Goal: Information Seeking & Learning: Learn about a topic

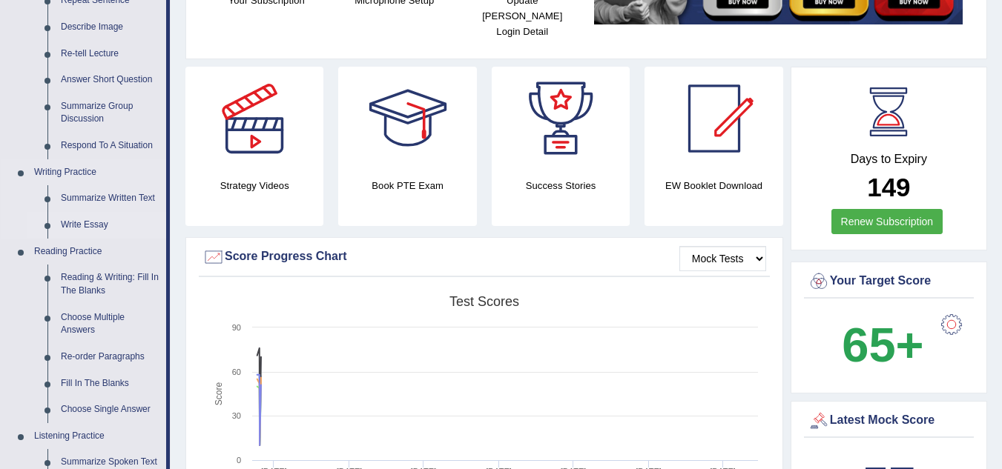
click at [94, 224] on link "Write Essay" at bounding box center [110, 225] width 112 height 27
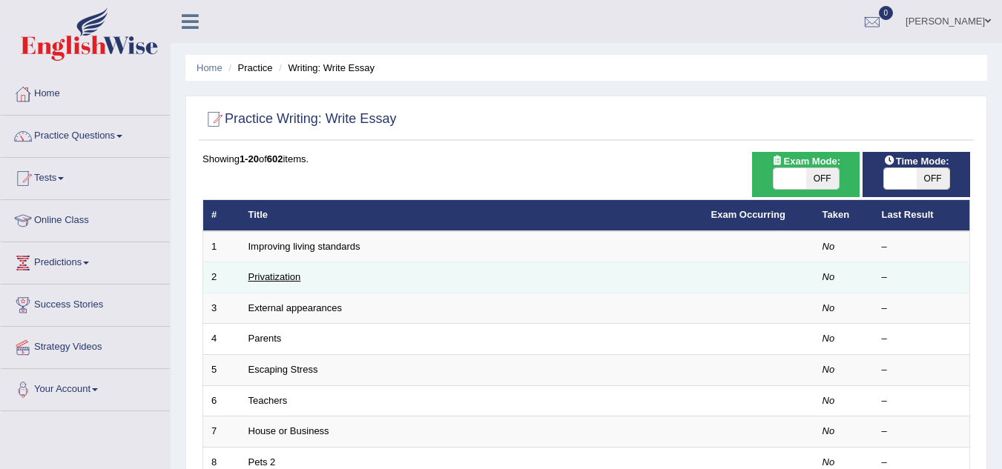
click at [277, 277] on link "Privatization" at bounding box center [274, 276] width 53 height 11
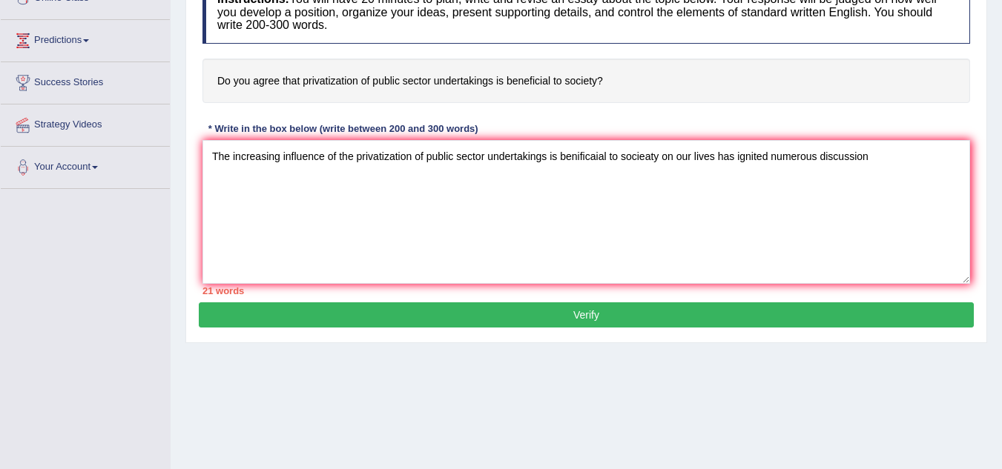
click at [596, 156] on textarea "The increasing influence of the privatization of public sector undertakings is …" at bounding box center [586, 212] width 768 height 144
click at [868, 158] on textarea "The increasing influence of the privatization of public sector undertakings is …" at bounding box center [586, 212] width 768 height 144
click at [642, 161] on textarea "The increasing influence of the privatization of public sector undertakings is …" at bounding box center [586, 212] width 768 height 144
click at [399, 185] on textarea "The increasing influence of the privatization of public sector undertakings is …" at bounding box center [586, 212] width 768 height 144
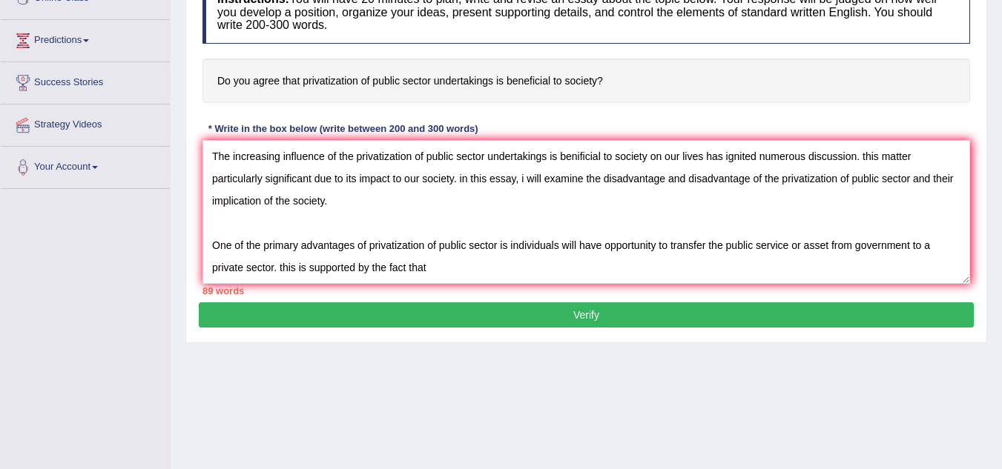
click at [306, 268] on textarea "The increasing influence of the privatization of public sector undertakings is …" at bounding box center [586, 212] width 768 height 144
drag, startPoint x: 281, startPoint y: 265, endPoint x: 290, endPoint y: 262, distance: 9.4
click at [286, 263] on textarea "The increasing influence of the privatization of public sector undertakings is …" at bounding box center [586, 212] width 768 height 144
click at [283, 268] on textarea "The increasing influence of the privatization of public sector undertakings is …" at bounding box center [586, 212] width 768 height 144
click at [309, 268] on textarea "The increasing influence of the privatization of public sector undertakings is …" at bounding box center [586, 212] width 768 height 144
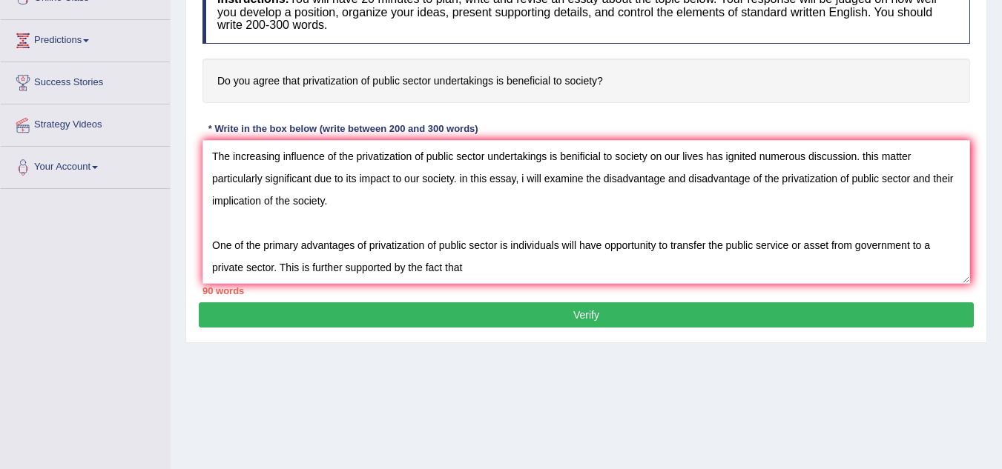
click at [476, 269] on textarea "The increasing influence of the privatization of public sector undertakings is …" at bounding box center [586, 212] width 768 height 144
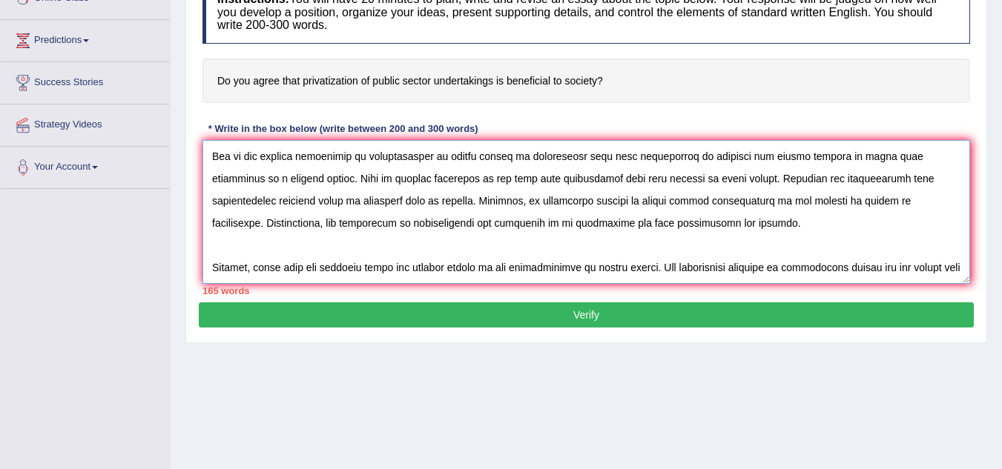
scroll to position [102, 0]
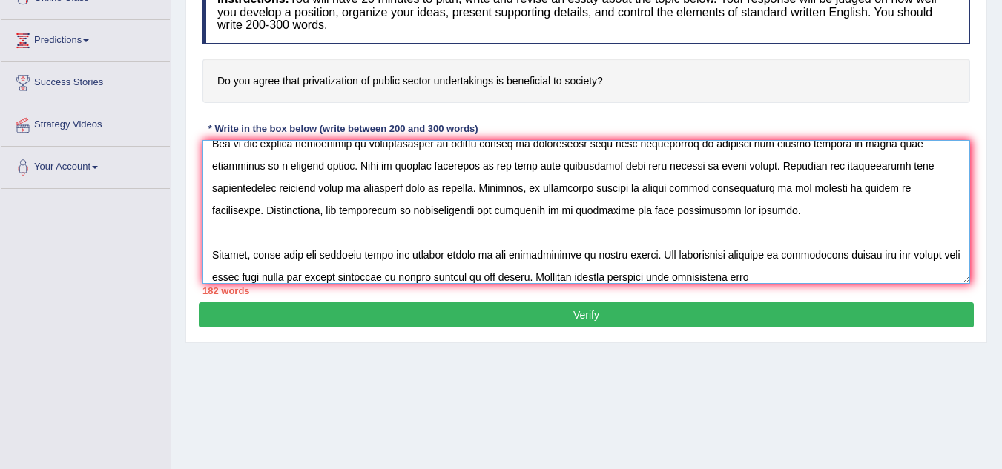
type textarea "The increasing influence of the privatization of public sector undertakings is …"
click at [785, 270] on textarea at bounding box center [586, 212] width 768 height 144
drag, startPoint x: 762, startPoint y: 276, endPoint x: 774, endPoint y: 271, distance: 13.0
click at [762, 275] on textarea at bounding box center [586, 212] width 768 height 144
click at [819, 275] on textarea at bounding box center [586, 212] width 768 height 144
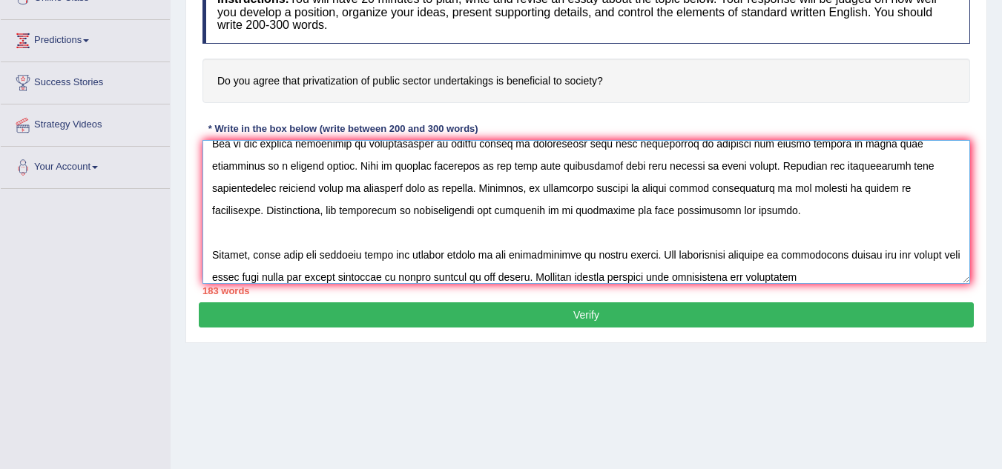
scroll to position [111, 0]
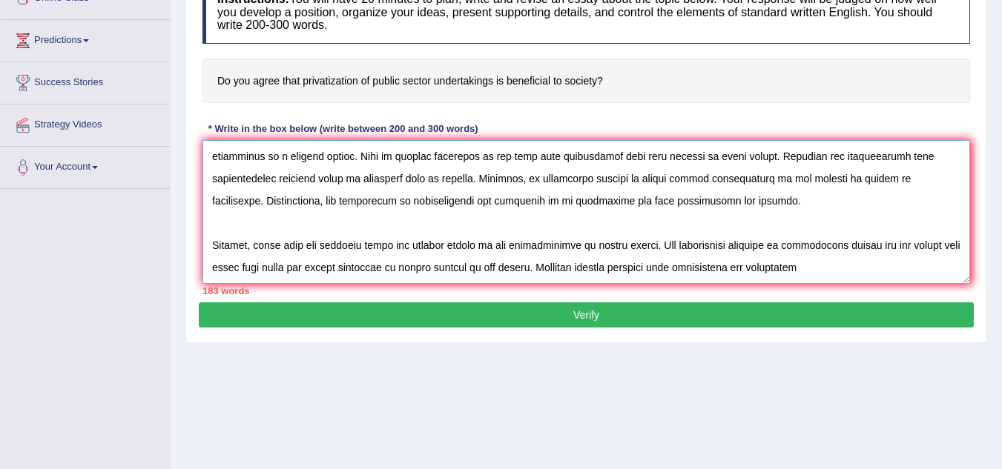
drag, startPoint x: 819, startPoint y: 275, endPoint x: 748, endPoint y: 276, distance: 71.9
click at [748, 276] on textarea at bounding box center [586, 212] width 768 height 144
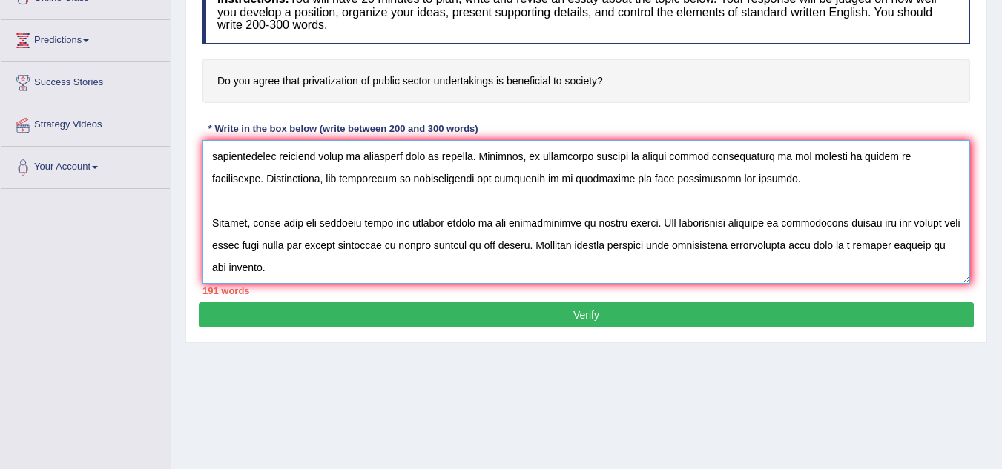
scroll to position [133, 0]
click at [506, 268] on textarea at bounding box center [586, 212] width 768 height 144
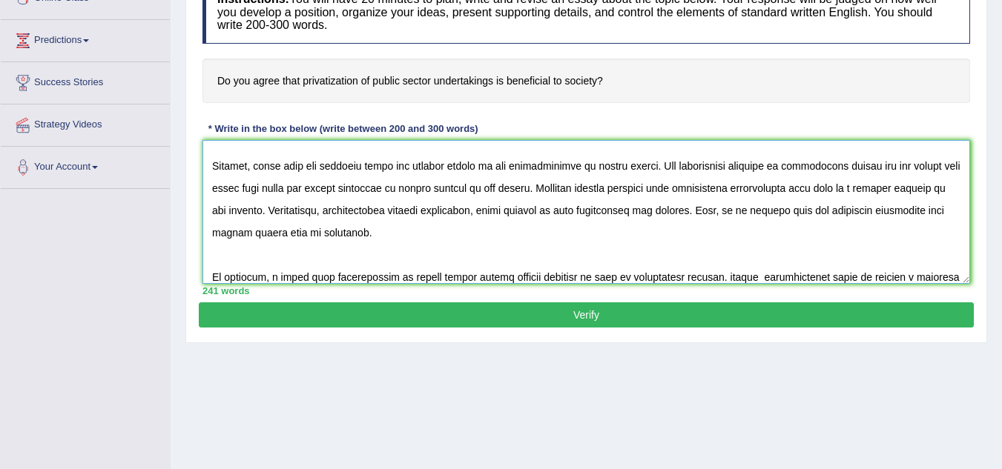
scroll to position [213, 0]
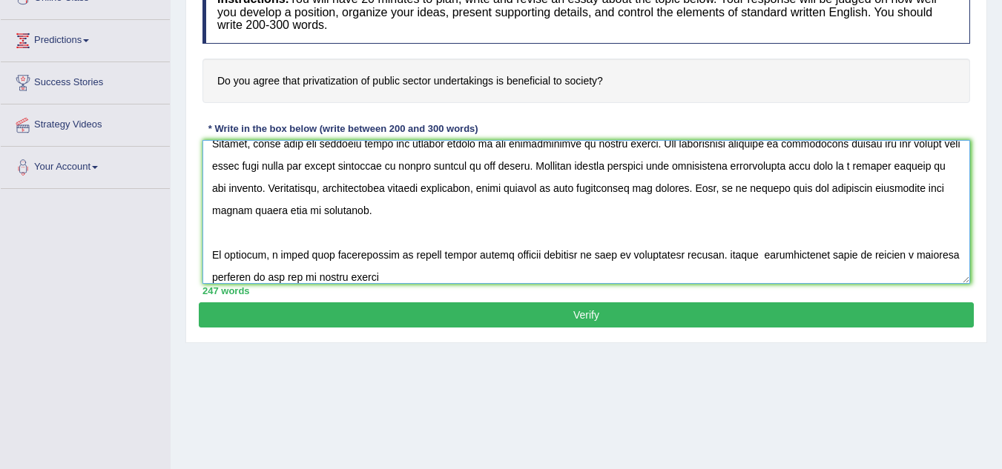
click at [419, 272] on textarea at bounding box center [586, 212] width 768 height 144
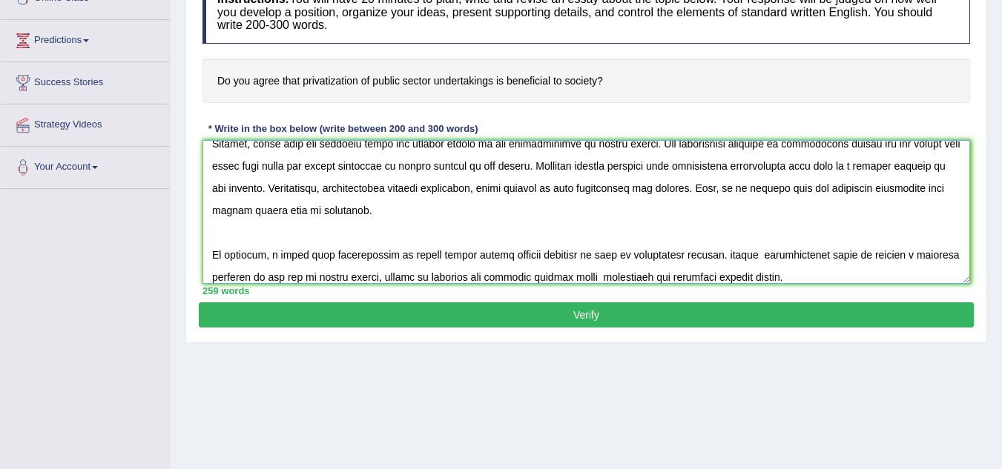
type textarea "The increasing influence of the privatization of public sector undertakings is …"
click at [670, 314] on button "Verify" at bounding box center [586, 315] width 775 height 25
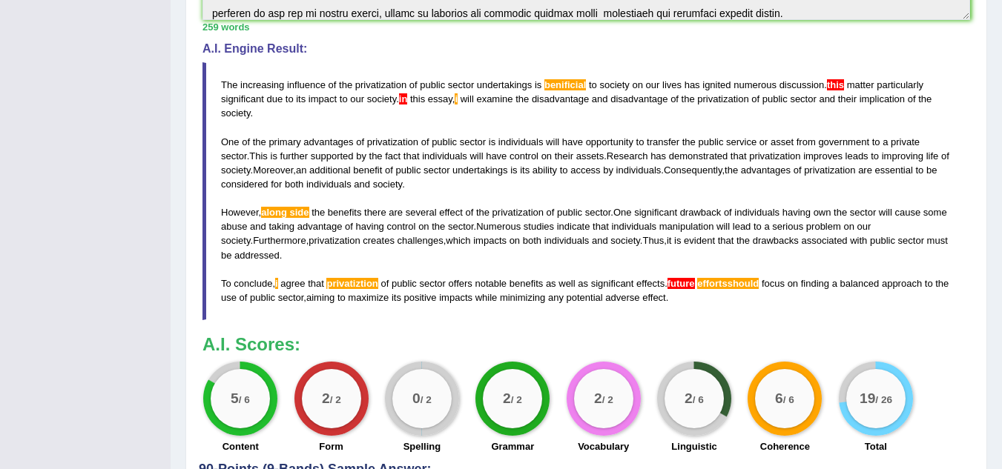
scroll to position [448, 0]
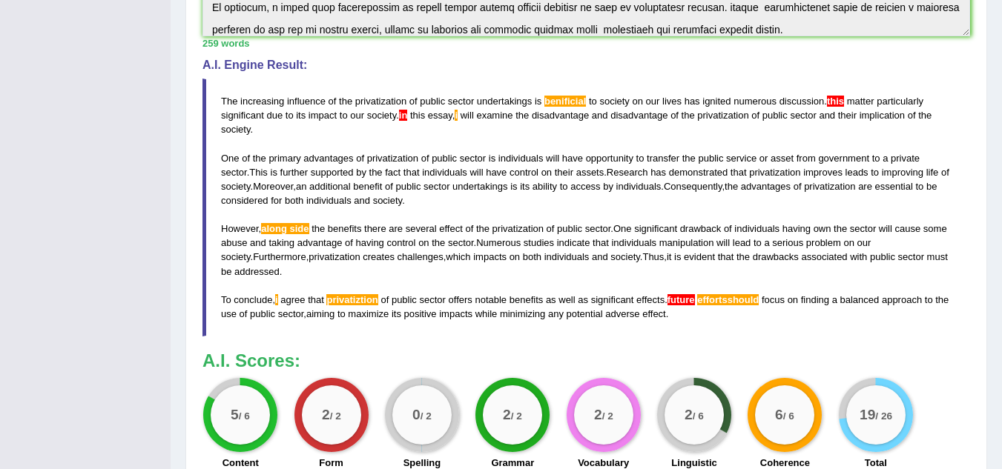
drag, startPoint x: 690, startPoint y: 329, endPoint x: 245, endPoint y: 173, distance: 470.7
click at [245, 173] on blockquote "The increasing influence of the privatization of public sector undertakings is …" at bounding box center [586, 208] width 768 height 258
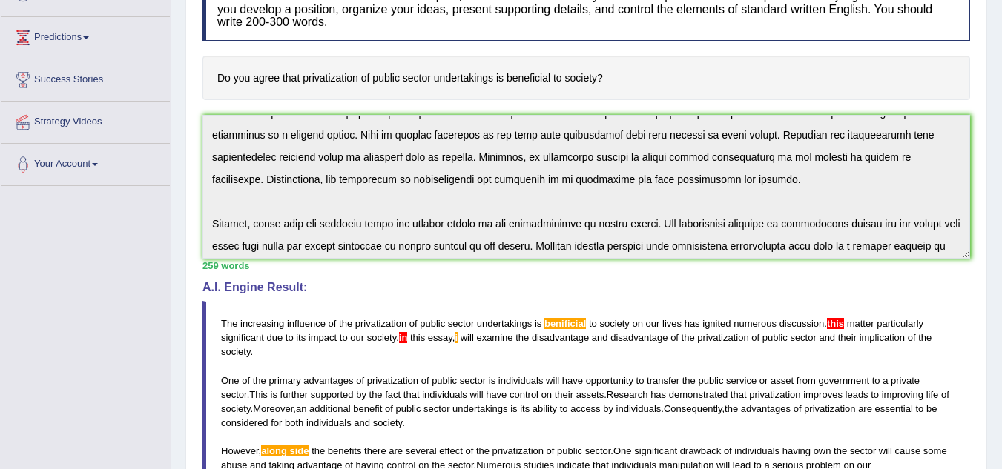
scroll to position [0, 0]
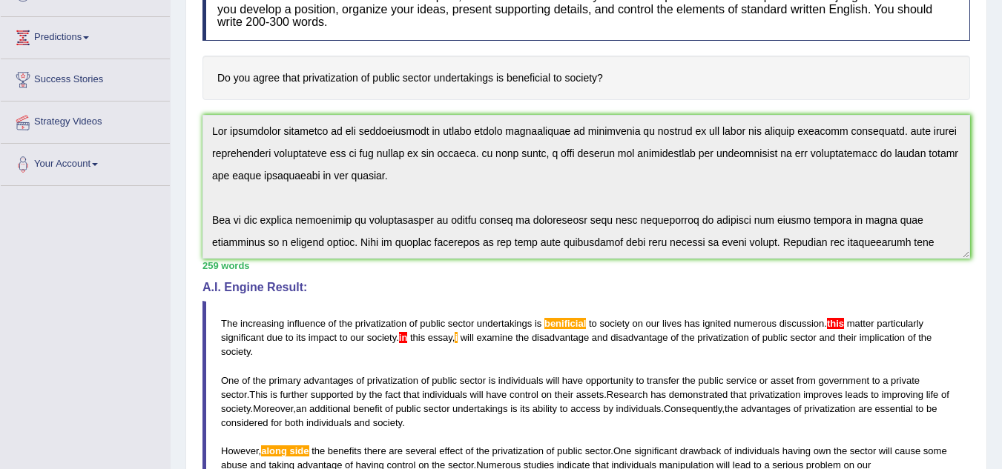
click at [156, 136] on div "Toggle navigation Home Practice Questions Speaking Practice Read Aloud Repeat S…" at bounding box center [501, 304] width 1002 height 1058
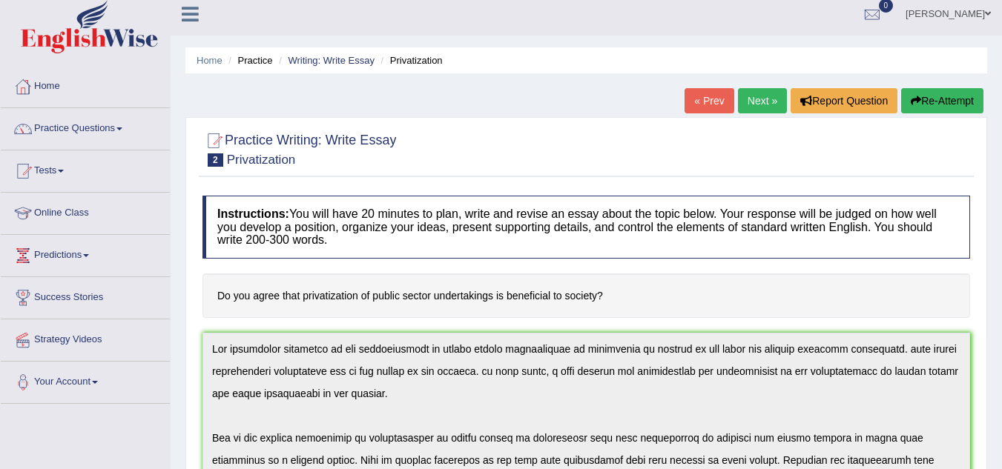
scroll to position [3, 0]
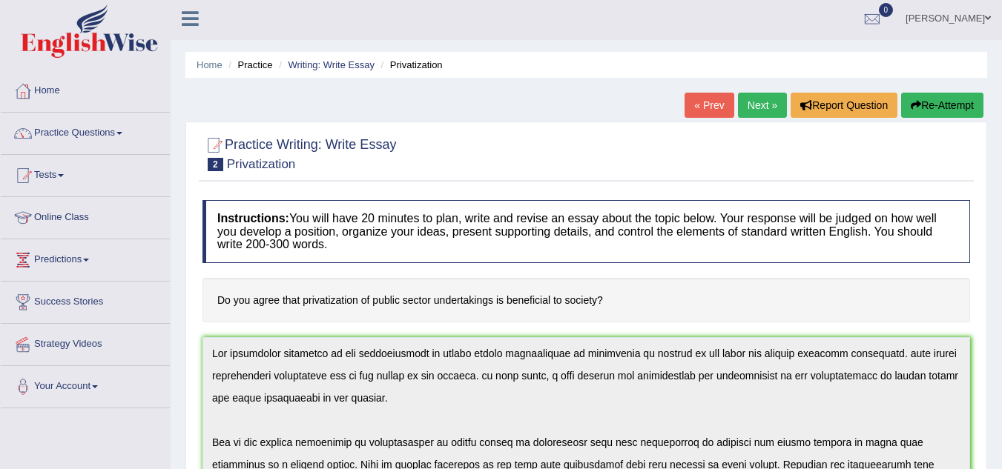
click at [939, 107] on button "Re-Attempt" at bounding box center [942, 105] width 82 height 25
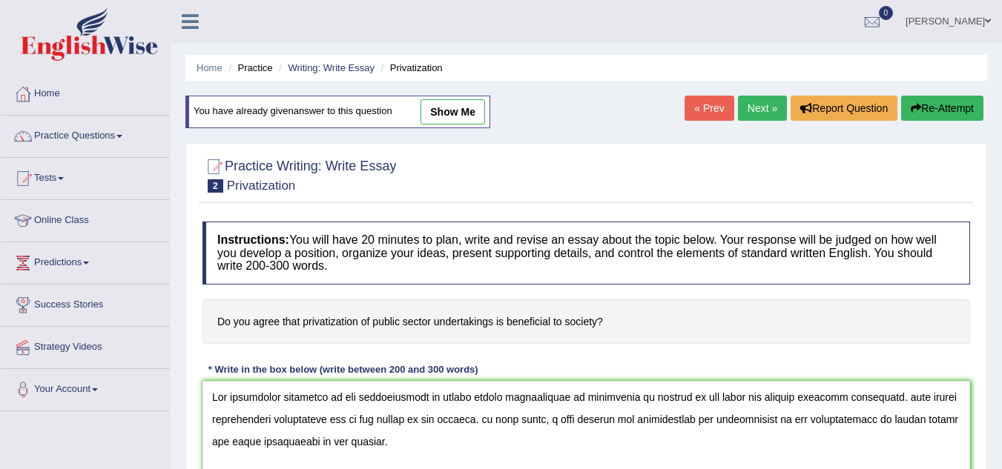
drag, startPoint x: 578, startPoint y: 400, endPoint x: 600, endPoint y: 385, distance: 26.7
click at [581, 395] on textarea at bounding box center [586, 453] width 768 height 144
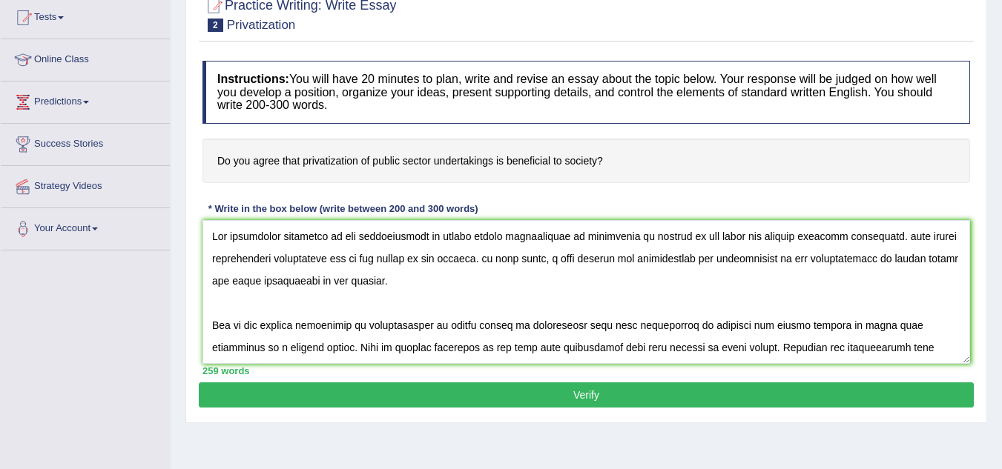
scroll to position [87, 0]
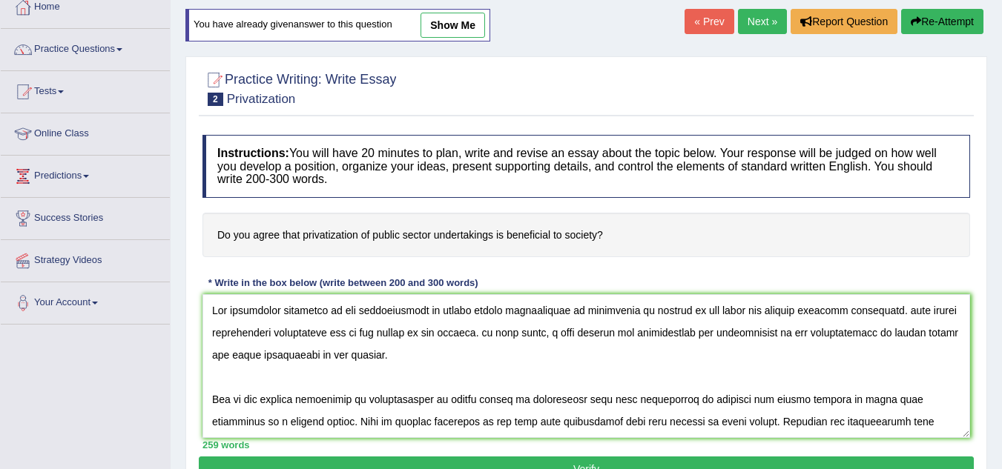
click at [868, 311] on textarea at bounding box center [586, 366] width 768 height 144
click at [461, 332] on textarea at bounding box center [586, 366] width 768 height 144
click at [525, 333] on textarea at bounding box center [586, 366] width 768 height 144
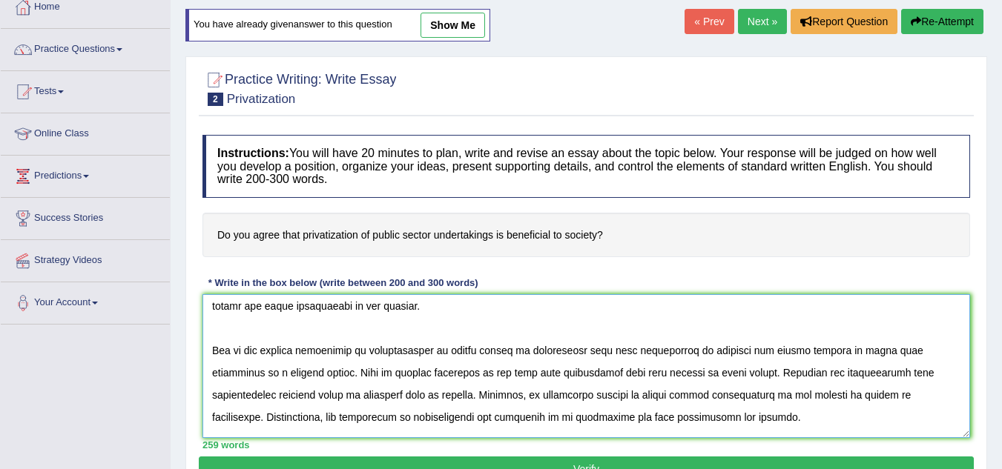
scroll to position [74, 0]
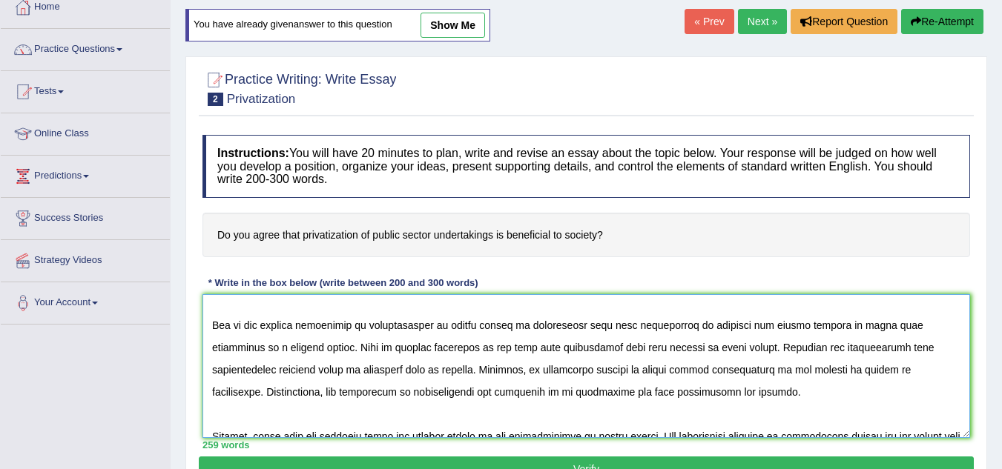
click at [389, 372] on textarea at bounding box center [586, 366] width 768 height 144
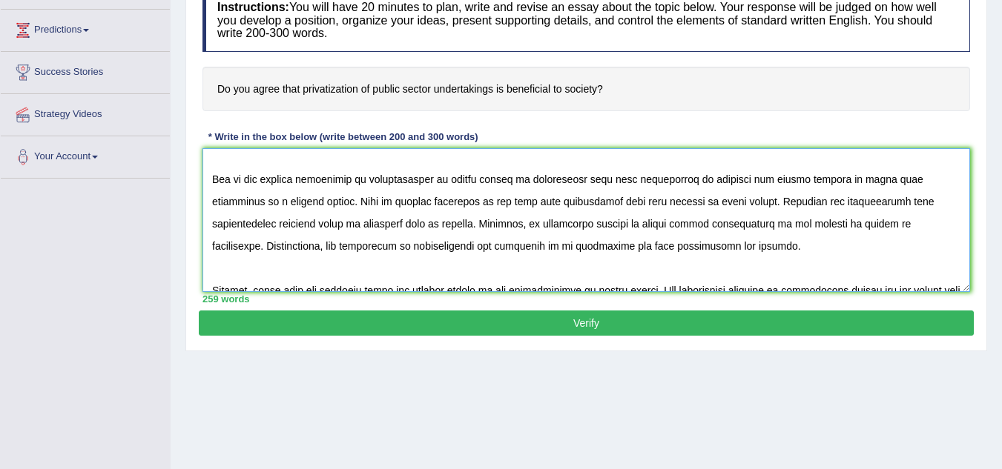
scroll to position [235, 0]
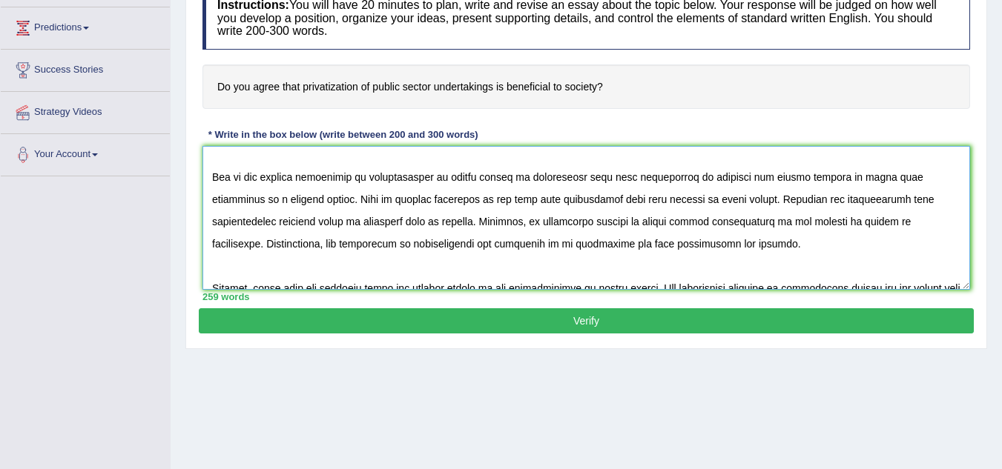
drag, startPoint x: 856, startPoint y: 220, endPoint x: 865, endPoint y: 220, distance: 8.9
click at [857, 220] on textarea at bounding box center [586, 218] width 768 height 144
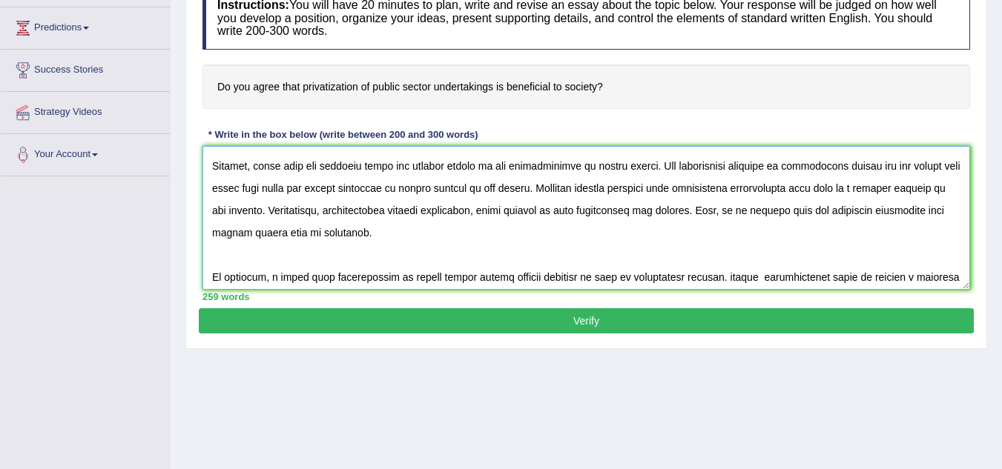
scroll to position [222, 0]
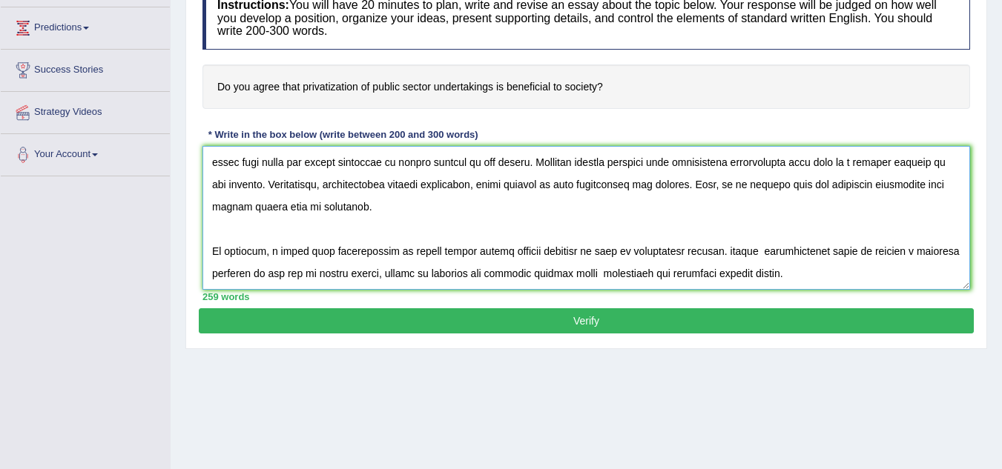
drag, startPoint x: 274, startPoint y: 252, endPoint x: 283, endPoint y: 252, distance: 8.9
click at [281, 252] on textarea at bounding box center [586, 218] width 768 height 144
drag, startPoint x: 692, startPoint y: 249, endPoint x: 702, endPoint y: 248, distance: 10.5
click at [695, 248] on textarea at bounding box center [586, 218] width 768 height 144
click at [753, 252] on textarea at bounding box center [586, 218] width 768 height 144
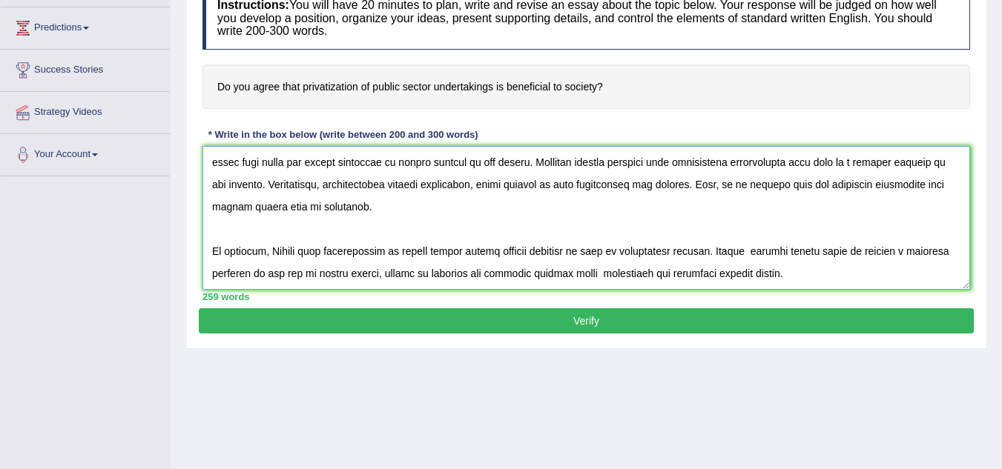
click at [726, 250] on textarea at bounding box center [586, 218] width 768 height 144
type textarea "The increasing influence of the privatization of public sector undertakings is …"
click at [710, 317] on button "Verify" at bounding box center [586, 321] width 775 height 25
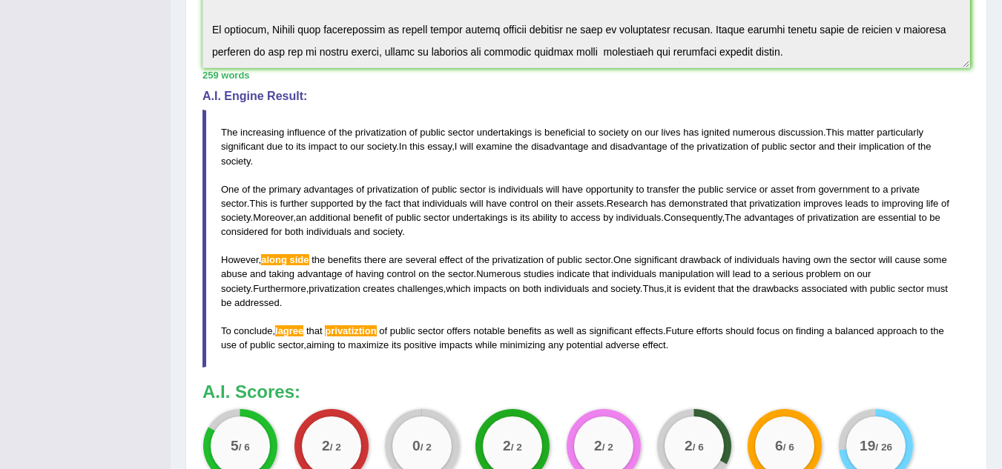
scroll to position [458, 0]
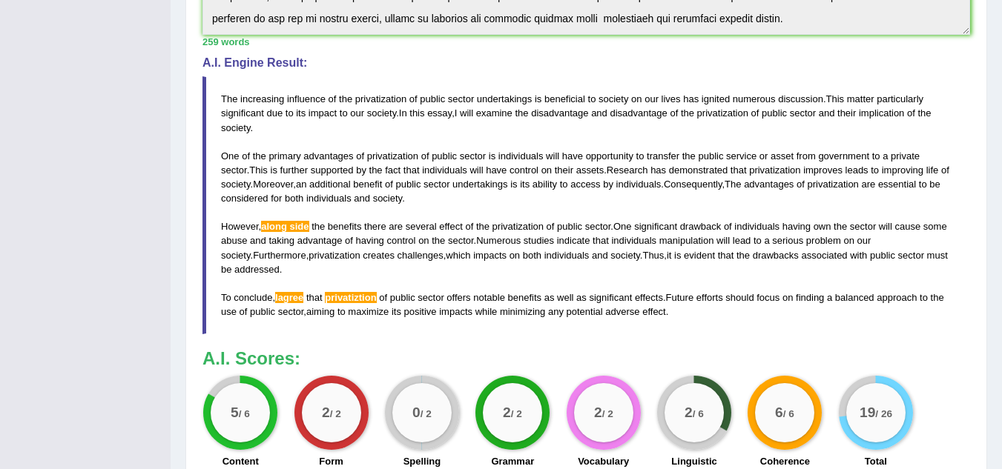
drag, startPoint x: 368, startPoint y: 334, endPoint x: 336, endPoint y: 166, distance: 171.3
click at [208, 192] on div "Instructions: You will have 20 minutes to plan, write and revise an essay about…" at bounding box center [586, 111] width 775 height 731
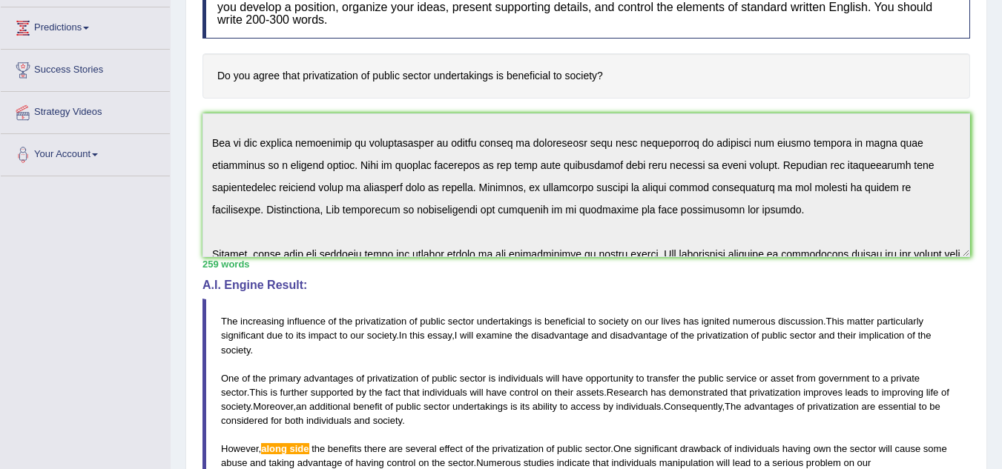
scroll to position [0, 0]
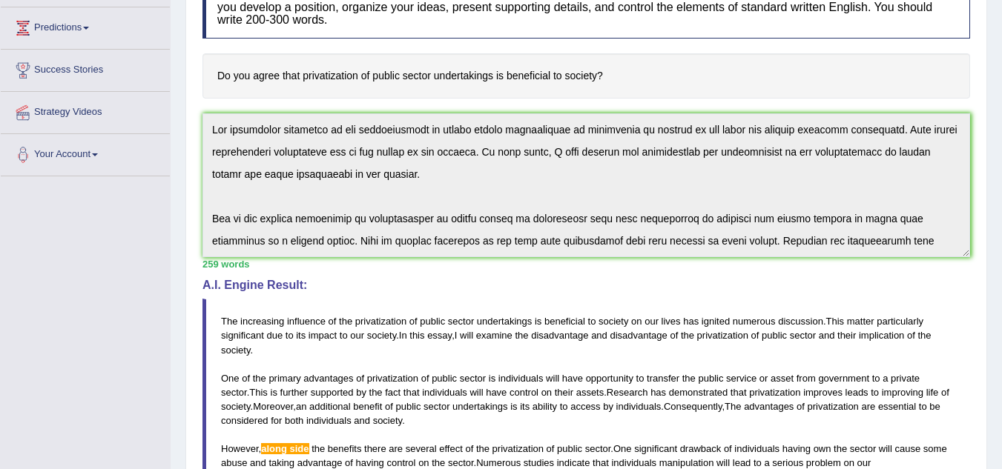
click at [135, 84] on div "Toggle navigation Home Practice Questions Speaking Practice Read Aloud Repeat S…" at bounding box center [501, 298] width 1002 height 1066
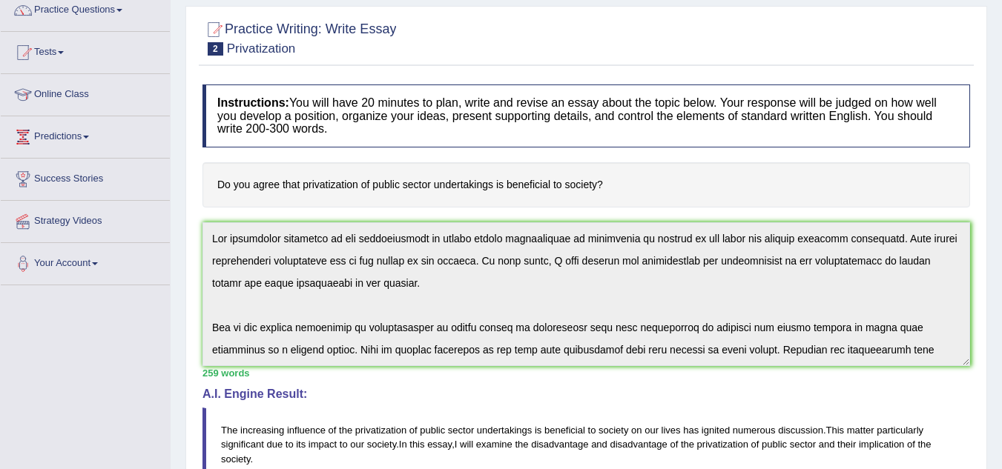
scroll to position [87, 0]
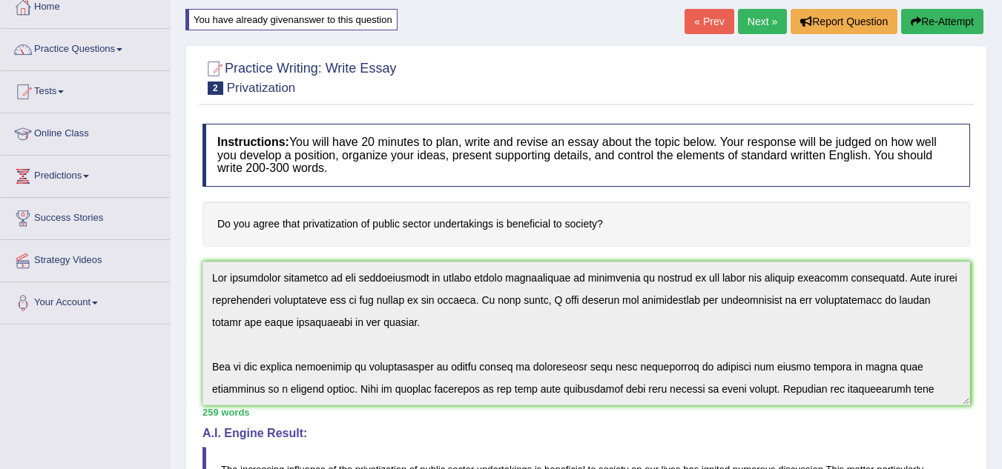
click at [952, 21] on button "Re-Attempt" at bounding box center [942, 21] width 82 height 25
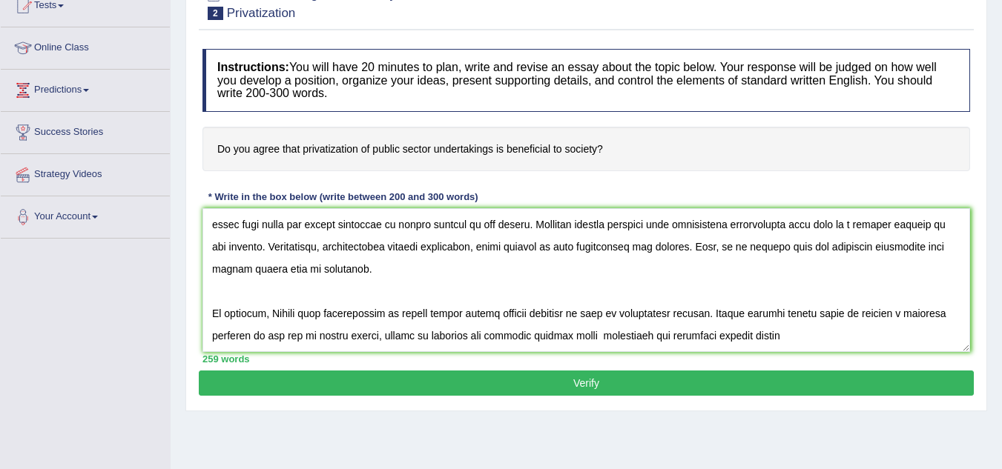
scroll to position [309, 0]
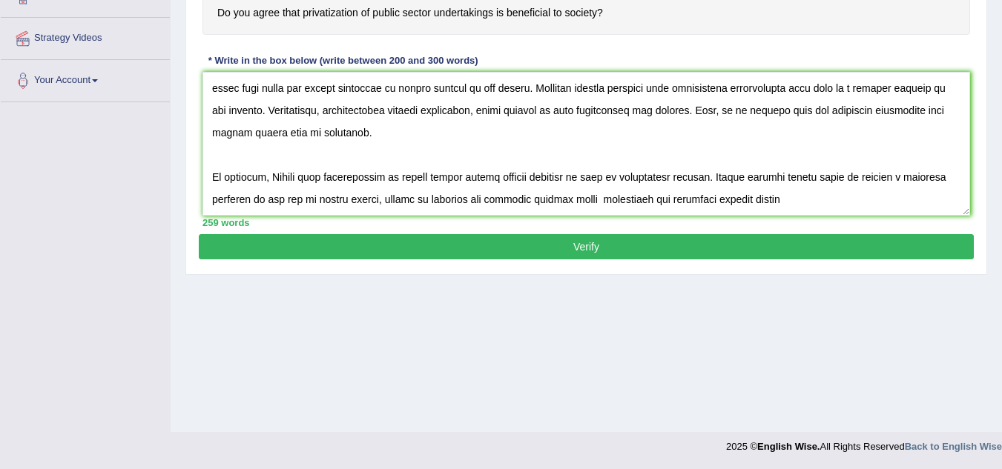
click at [276, 176] on textarea at bounding box center [586, 144] width 768 height 144
click at [274, 176] on textarea at bounding box center [586, 144] width 768 height 144
click at [281, 178] on textarea at bounding box center [586, 144] width 768 height 144
click at [279, 177] on textarea at bounding box center [586, 144] width 768 height 144
click at [277, 176] on textarea at bounding box center [586, 144] width 768 height 144
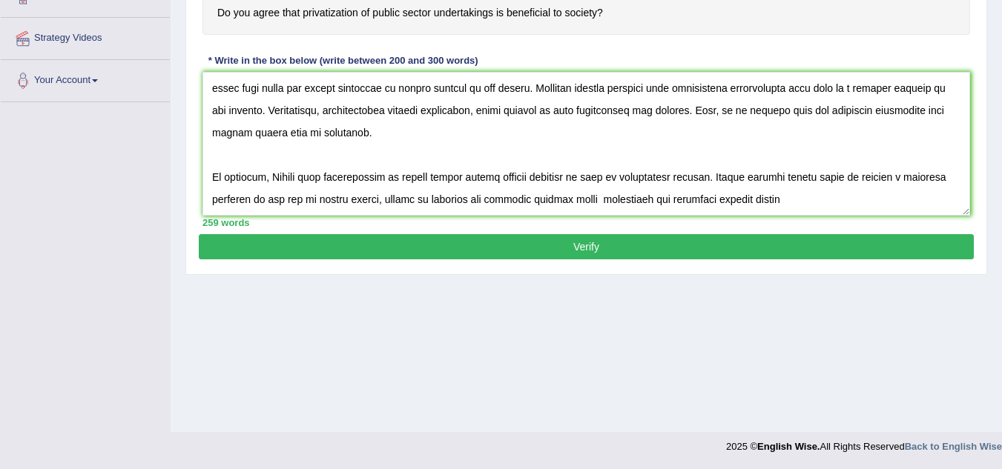
click at [274, 175] on textarea at bounding box center [586, 144] width 768 height 144
drag, startPoint x: 278, startPoint y: 177, endPoint x: 286, endPoint y: 175, distance: 7.7
click at [280, 177] on textarea at bounding box center [586, 144] width 768 height 144
click at [298, 180] on textarea at bounding box center [586, 144] width 768 height 144
click at [276, 177] on textarea at bounding box center [586, 144] width 768 height 144
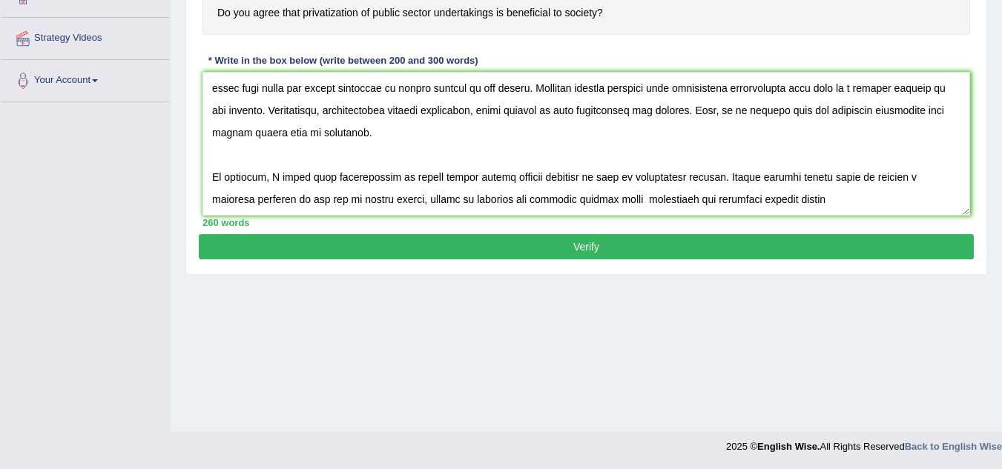
click at [360, 176] on textarea at bounding box center [586, 144] width 768 height 144
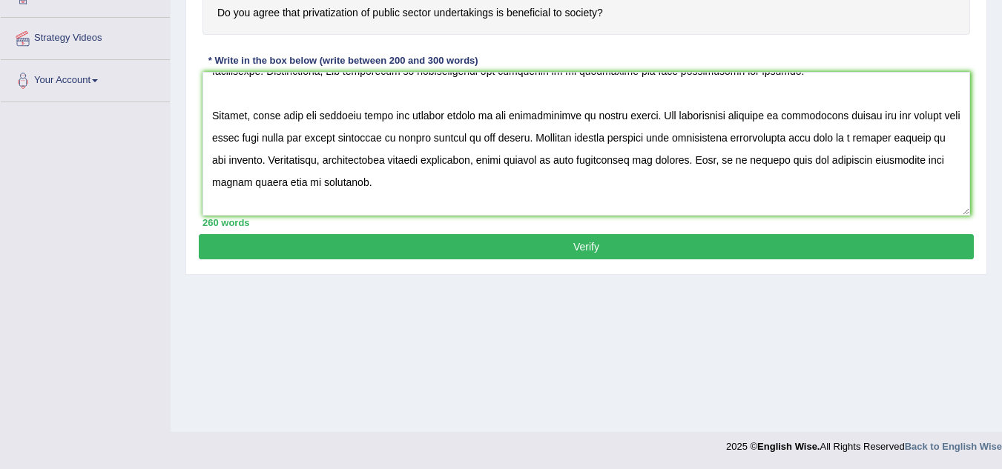
scroll to position [148, 0]
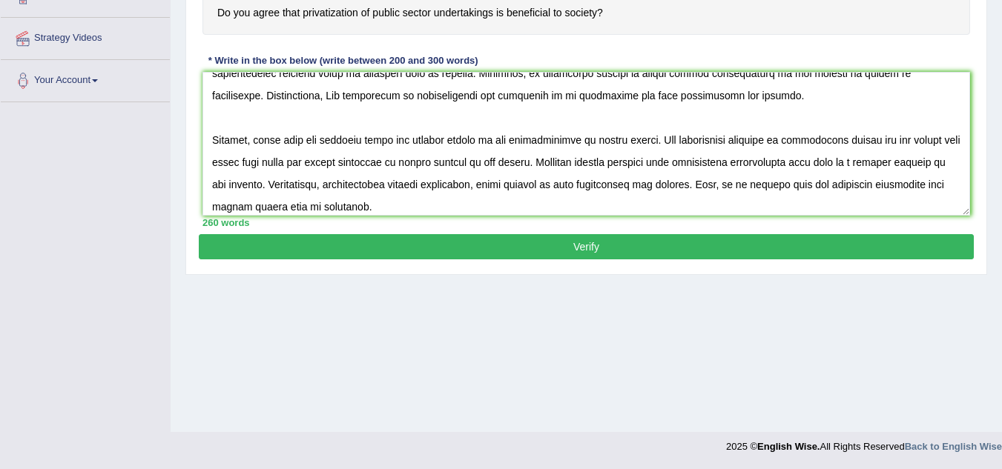
drag, startPoint x: 286, startPoint y: 139, endPoint x: 315, endPoint y: 141, distance: 29.7
click at [288, 139] on textarea at bounding box center [586, 144] width 768 height 144
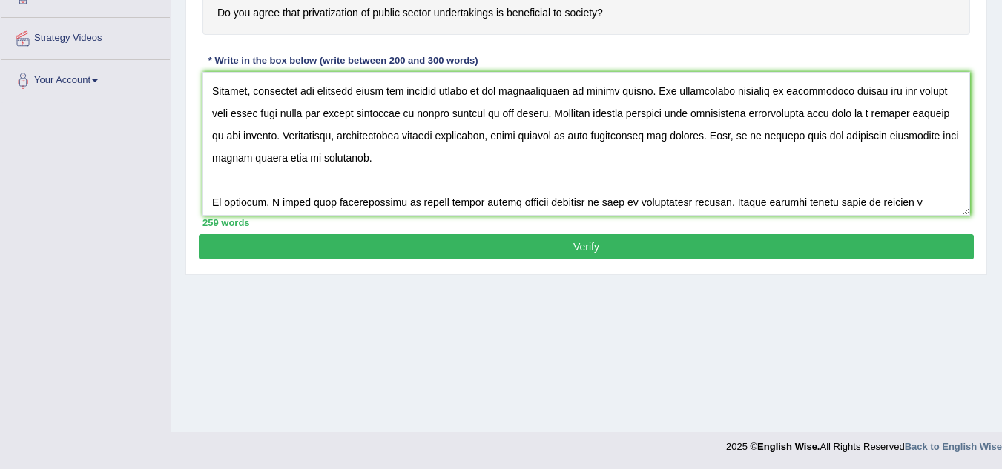
scroll to position [222, 0]
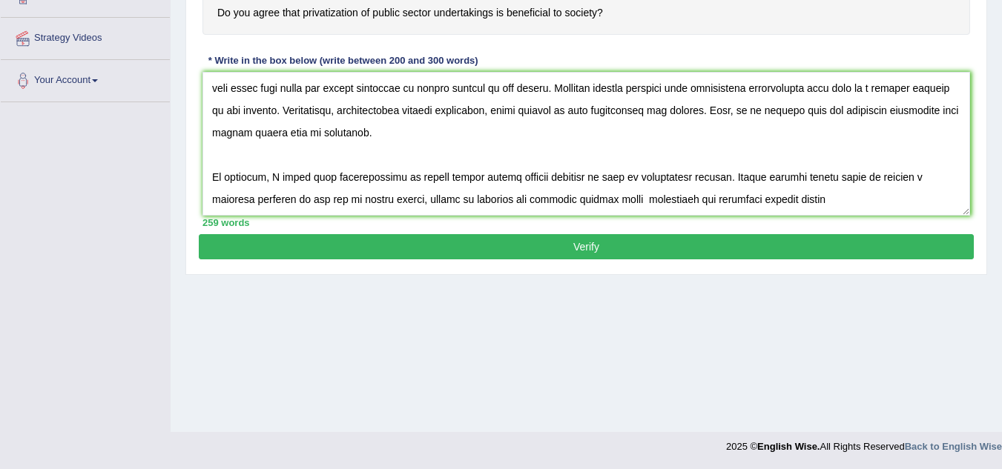
type textarea "The increasing influence of the privatization of public sector undertakings is …"
click at [372, 244] on button "Verify" at bounding box center [586, 246] width 775 height 25
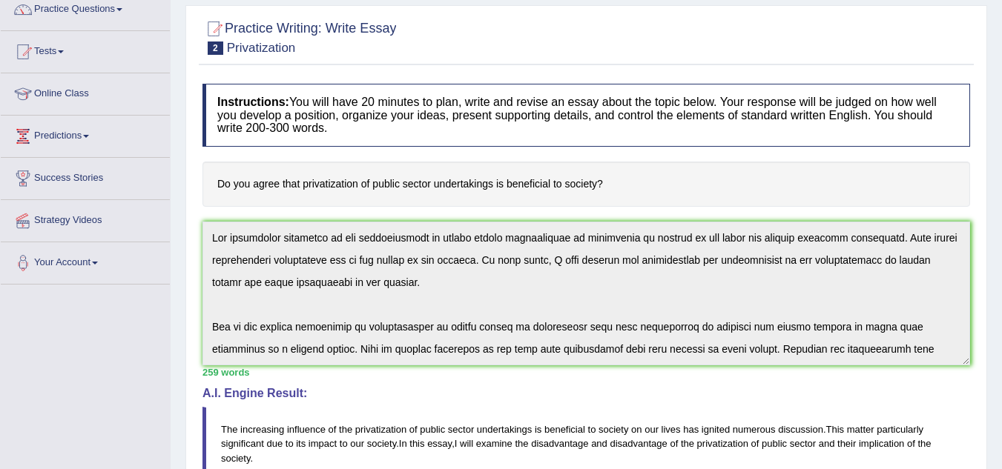
scroll to position [110, 0]
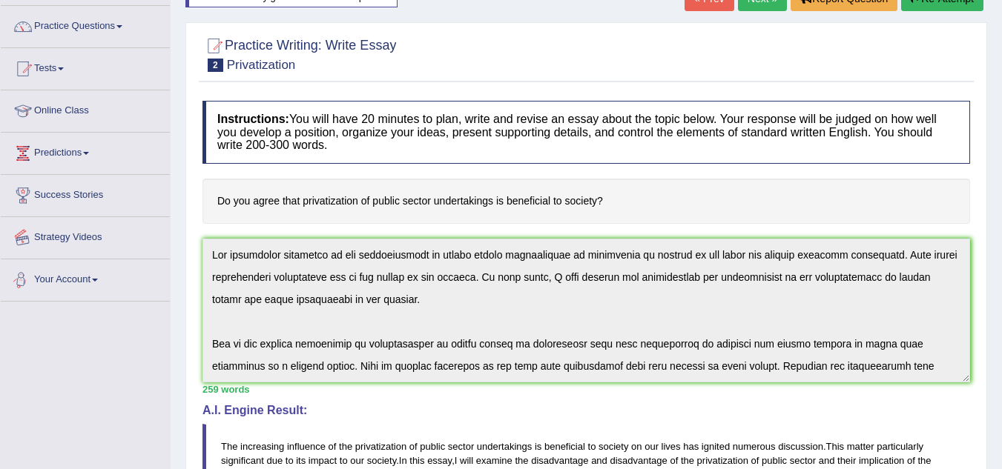
click at [168, 227] on div "Toggle navigation Home Practice Questions Speaking Practice Read Aloud Repeat S…" at bounding box center [501, 423] width 1002 height 1066
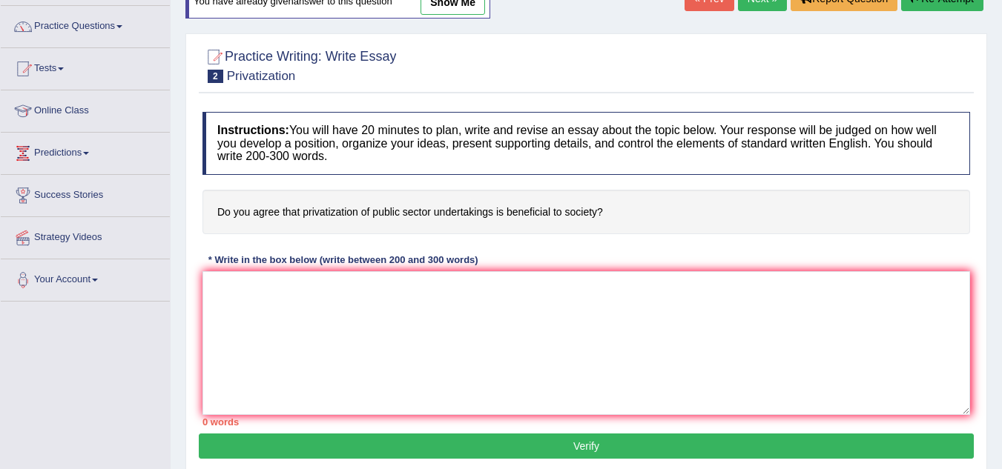
click at [547, 311] on textarea at bounding box center [586, 343] width 768 height 144
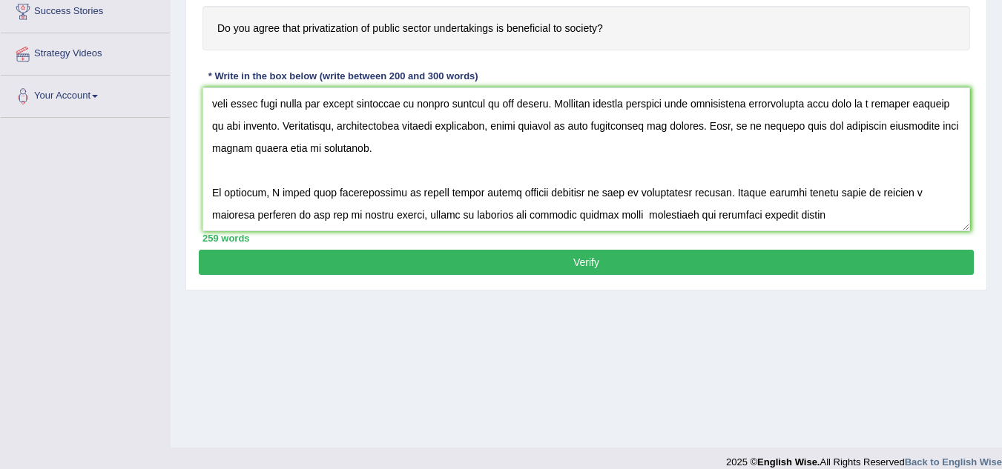
scroll to position [309, 0]
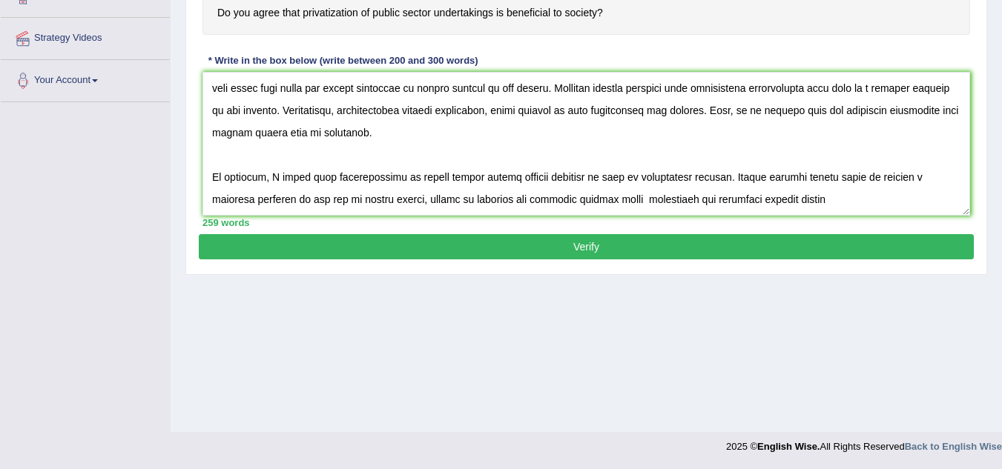
click at [787, 199] on textarea at bounding box center [586, 144] width 768 height 144
type textarea "The increasing influence of the privatization of public sector undertakings is …"
click at [698, 248] on button "Verify" at bounding box center [586, 246] width 775 height 25
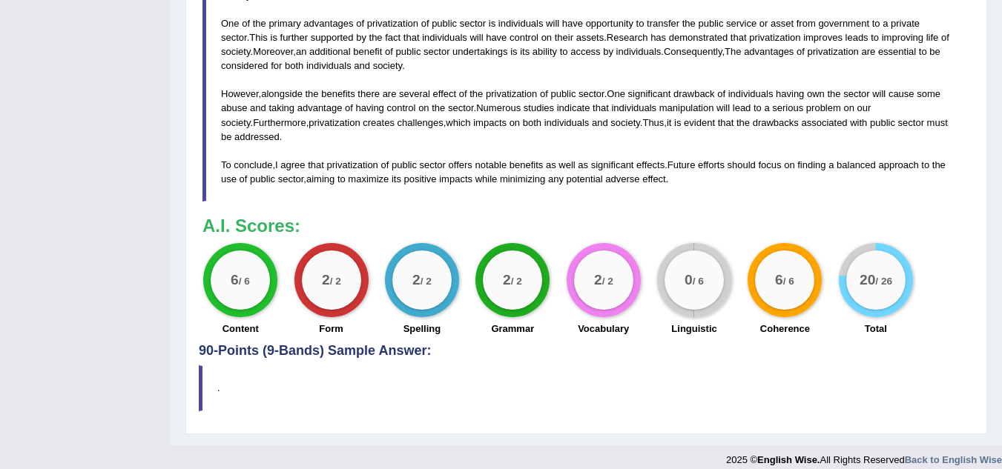
scroll to position [604, 0]
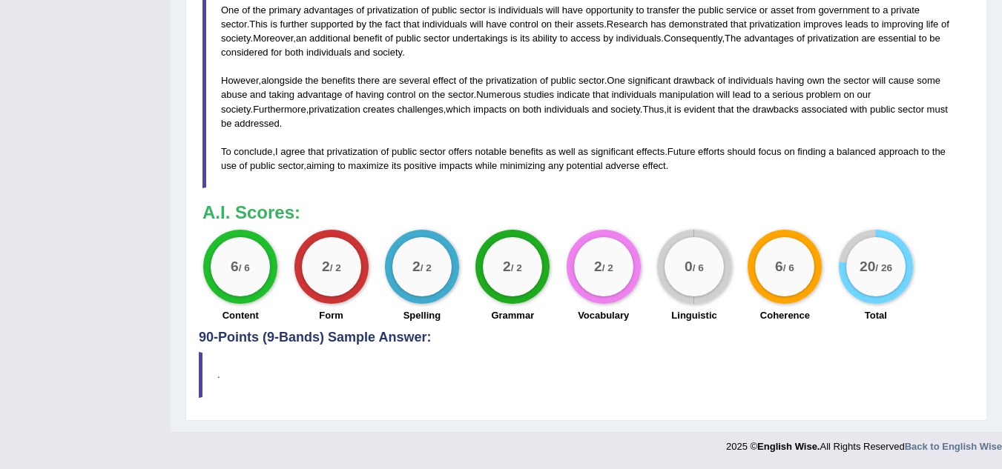
click at [695, 272] on small "/ 6" at bounding box center [698, 268] width 11 height 11
click at [686, 271] on big "0" at bounding box center [689, 267] width 8 height 16
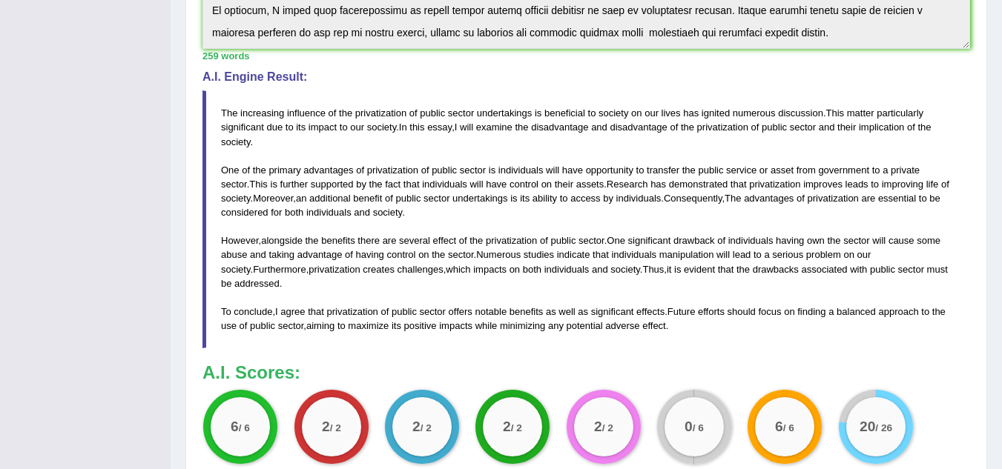
scroll to position [455, 0]
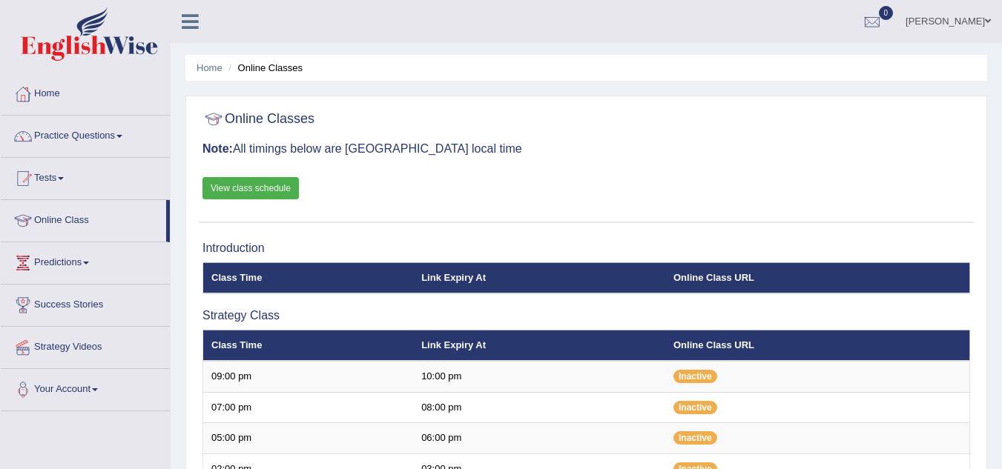
click at [240, 188] on link "View class schedule" at bounding box center [250, 188] width 96 height 22
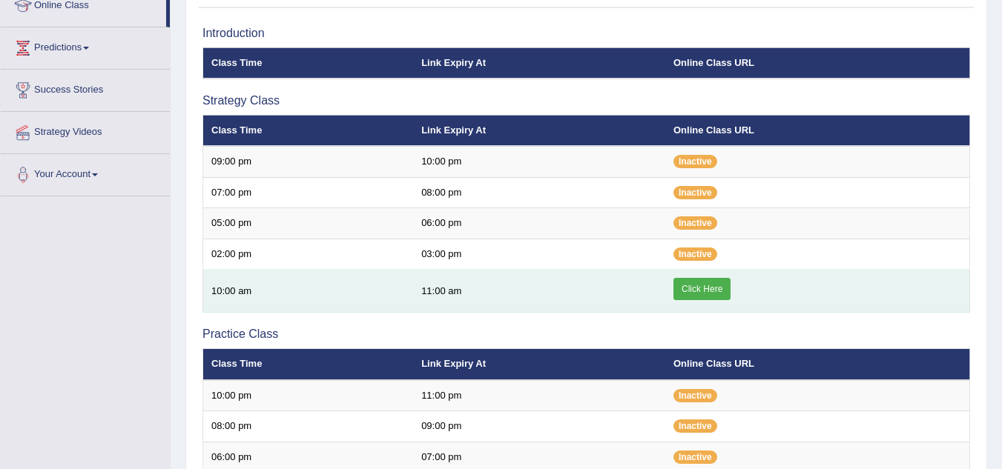
scroll to position [222, 0]
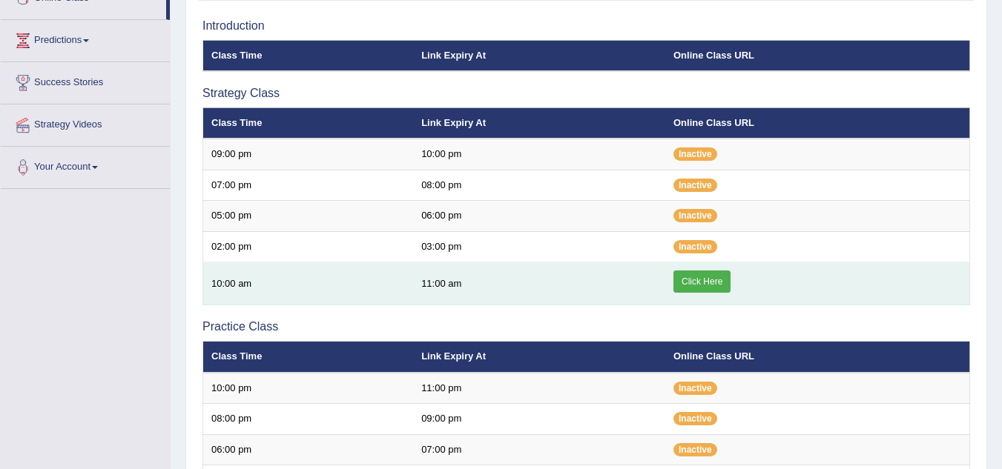
click at [686, 280] on link "Click Here" at bounding box center [701, 282] width 57 height 22
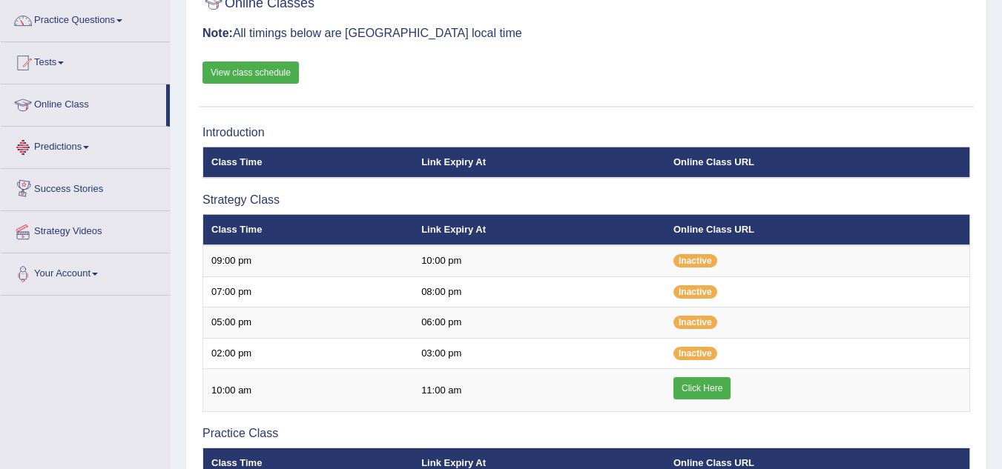
scroll to position [74, 0]
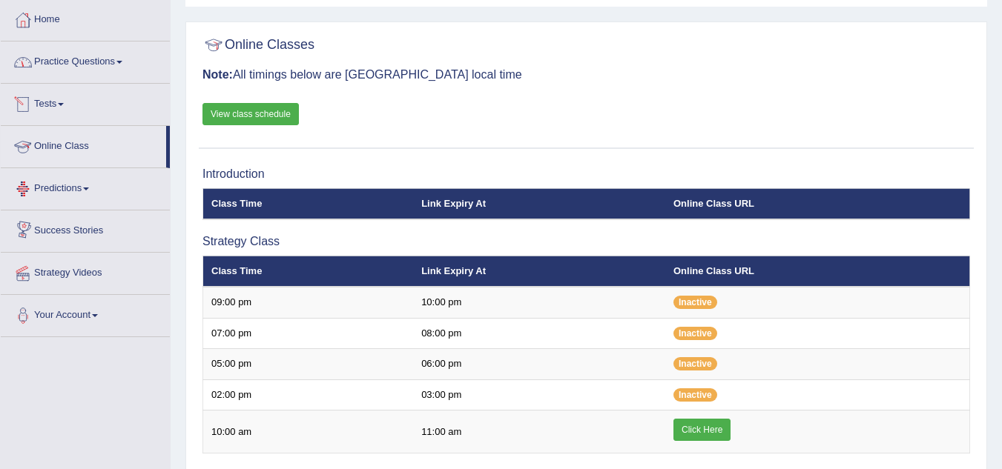
click at [123, 71] on link "Practice Questions" at bounding box center [85, 60] width 169 height 37
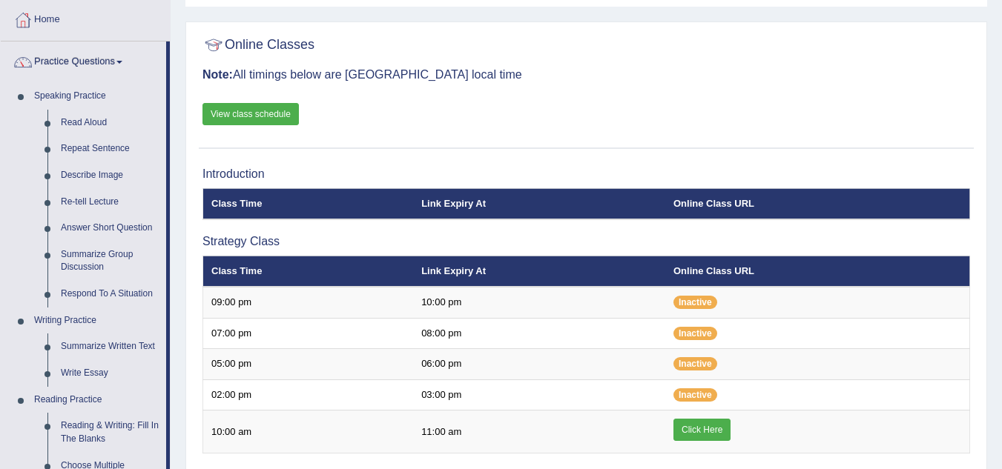
click at [127, 66] on link "Practice Questions" at bounding box center [83, 60] width 165 height 37
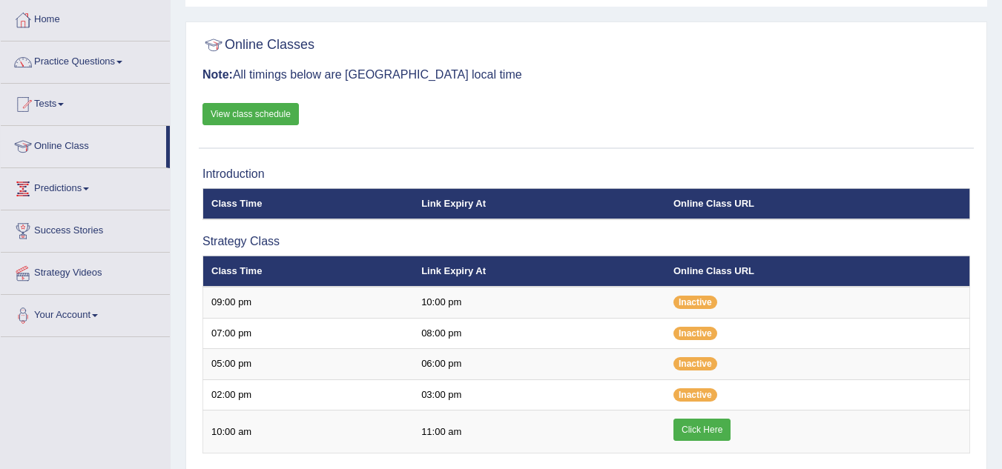
click at [130, 63] on link "Practice Questions" at bounding box center [85, 60] width 169 height 37
click at [128, 76] on link "Practice Questions" at bounding box center [85, 60] width 169 height 37
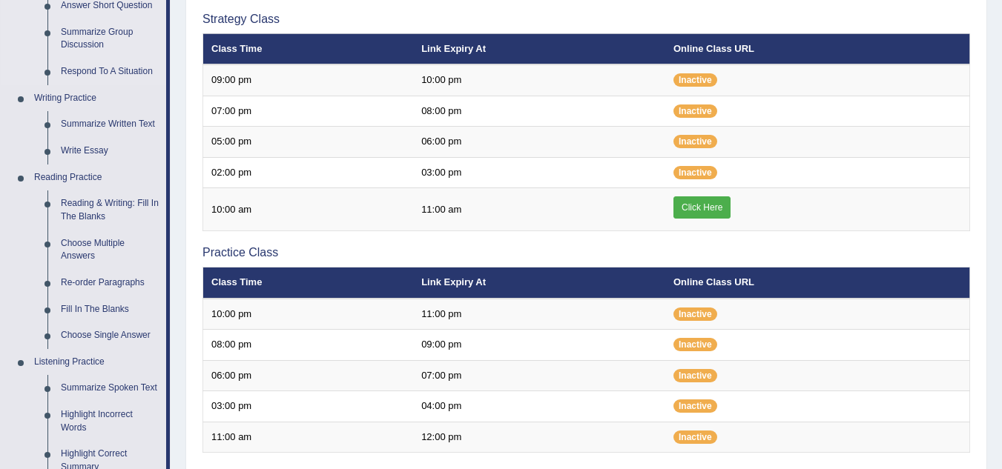
scroll to position [346, 0]
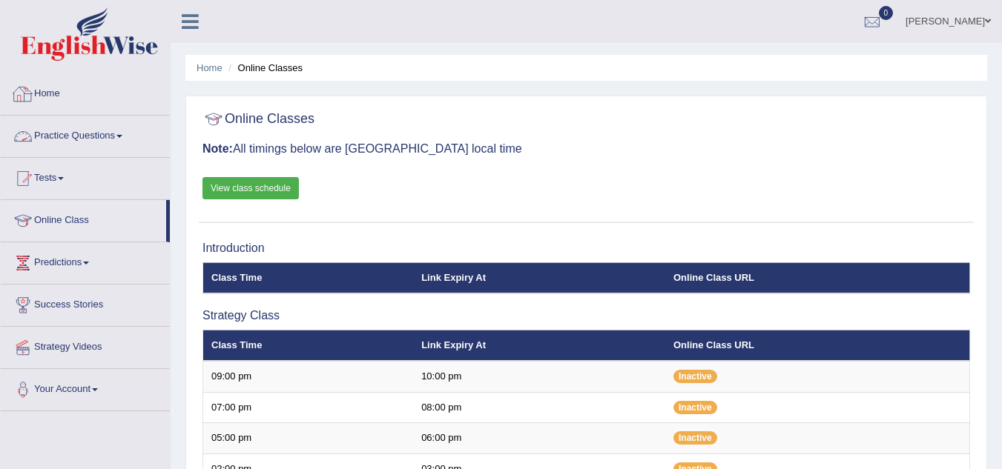
click at [120, 137] on link "Practice Questions" at bounding box center [85, 134] width 169 height 37
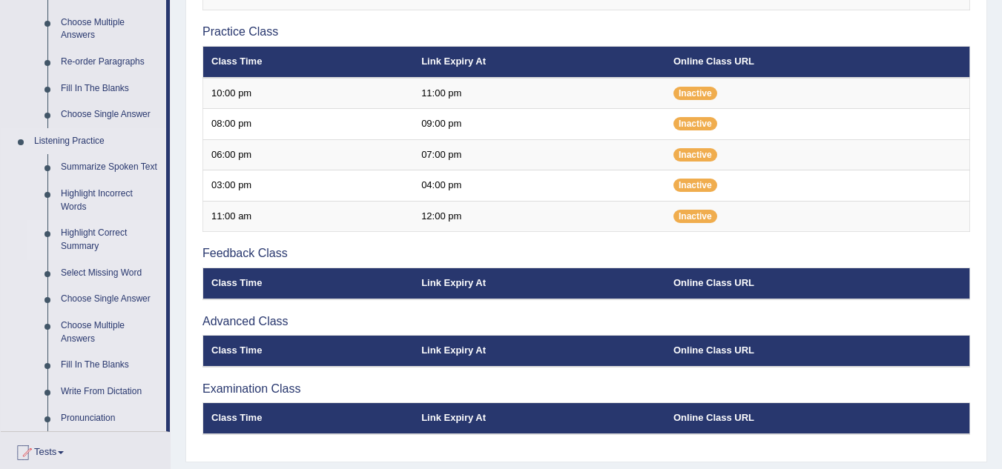
scroll to position [519, 0]
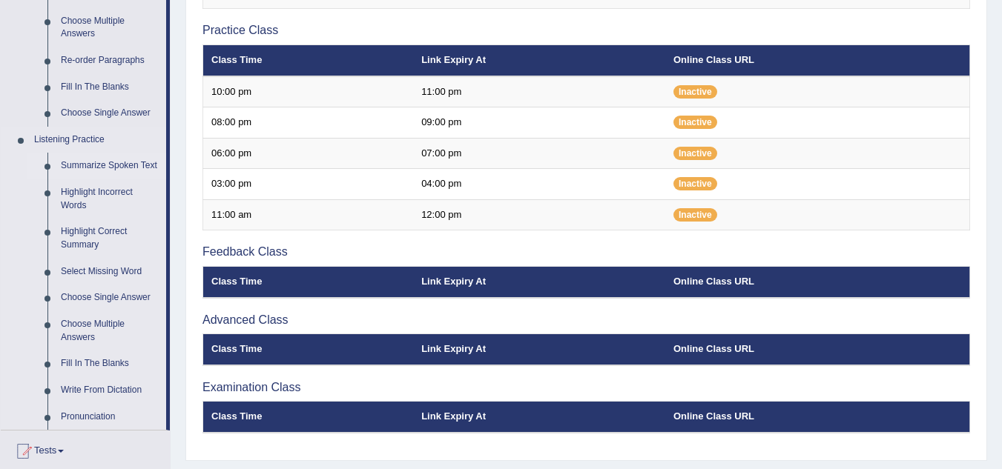
click at [102, 165] on link "Summarize Spoken Text" at bounding box center [110, 166] width 112 height 27
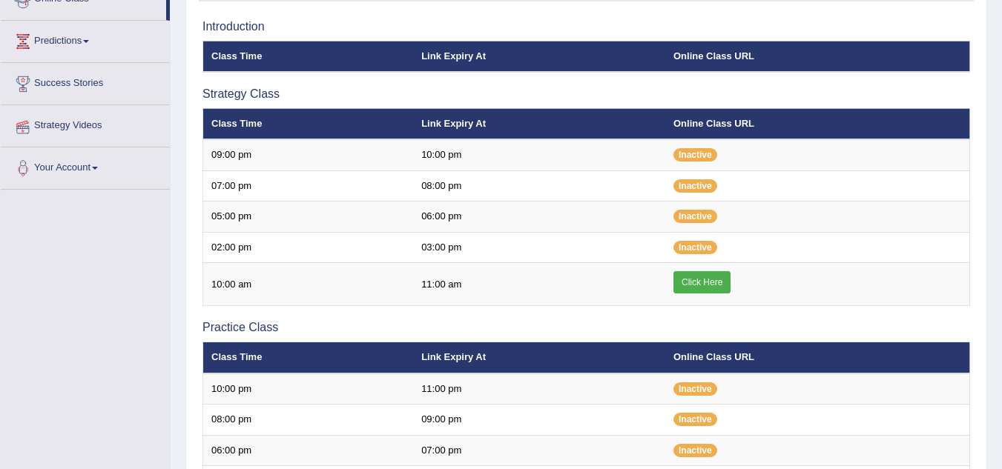
scroll to position [362, 0]
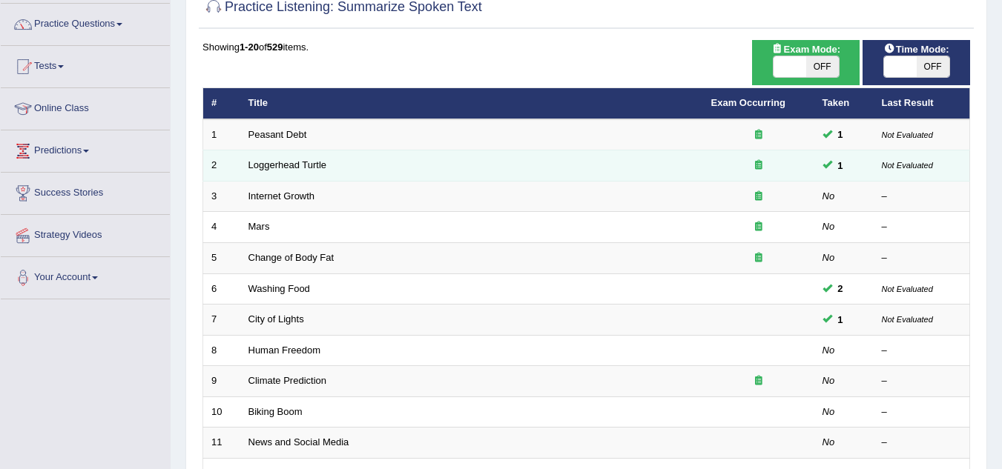
scroll to position [148, 0]
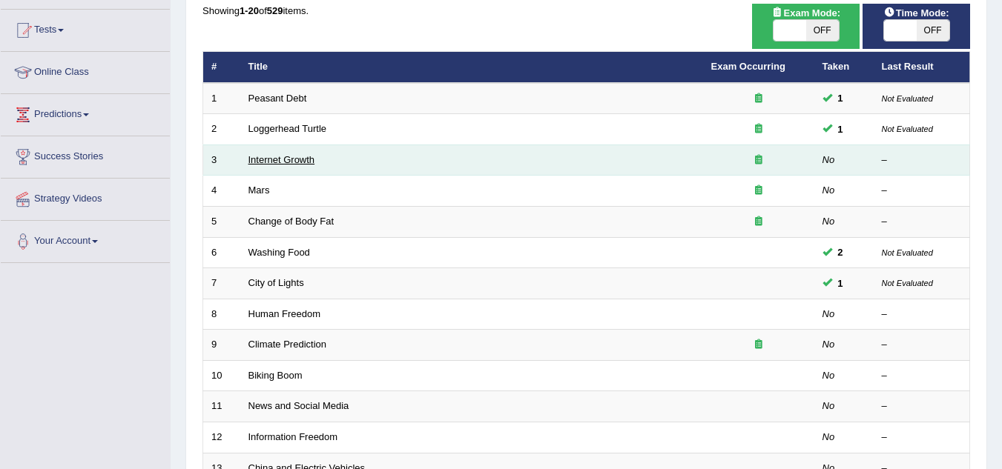
click at [282, 162] on link "Internet Growth" at bounding box center [281, 159] width 67 height 11
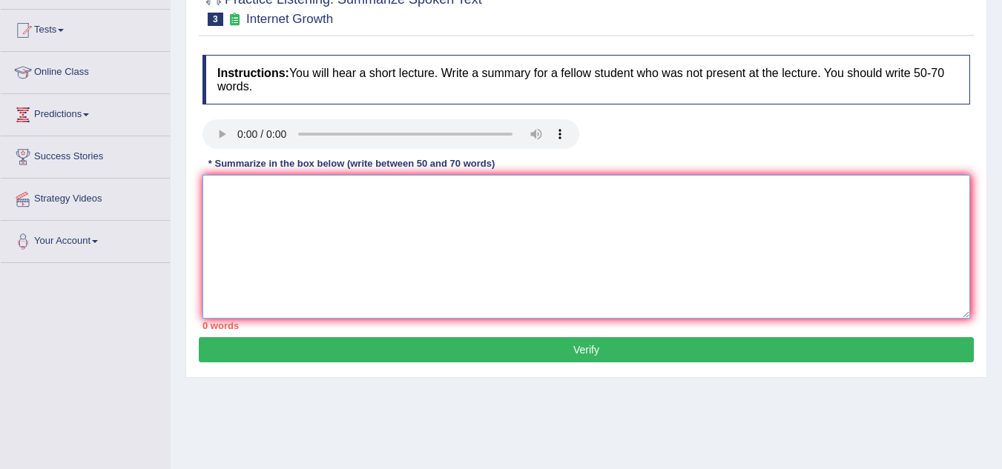
click at [364, 211] on textarea at bounding box center [586, 247] width 768 height 144
paste textarea "The speaker provided a comprehensive overview of [main topic], highlighting sev…"
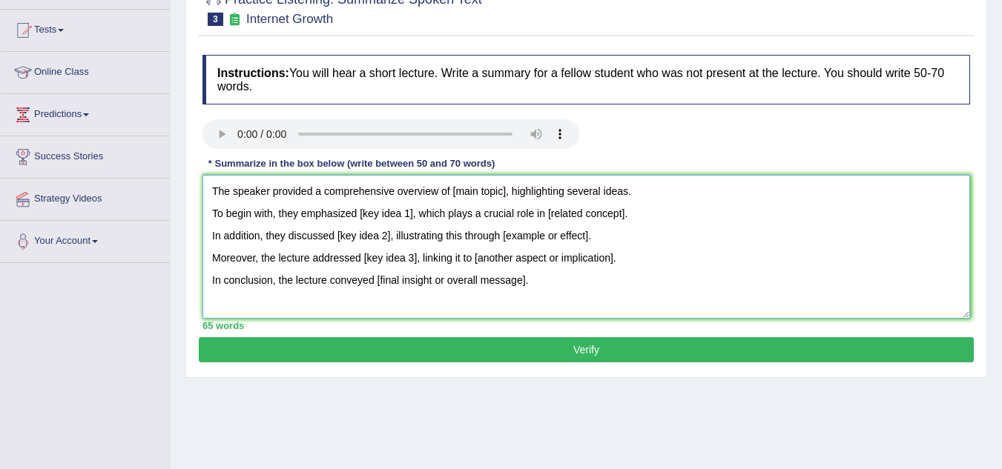
drag, startPoint x: 464, startPoint y: 190, endPoint x: 505, endPoint y: 199, distance: 42.5
click at [505, 199] on textarea "The speaker provided a comprehensive overview of [main topic], highlighting sev…" at bounding box center [586, 247] width 768 height 144
drag, startPoint x: 358, startPoint y: 211, endPoint x: 412, endPoint y: 220, distance: 54.1
click at [412, 220] on textarea "The speaker provided a comprehensive overview of internet expansion, highlighti…" at bounding box center [586, 247] width 768 height 144
drag, startPoint x: 571, startPoint y: 211, endPoint x: 644, endPoint y: 224, distance: 73.9
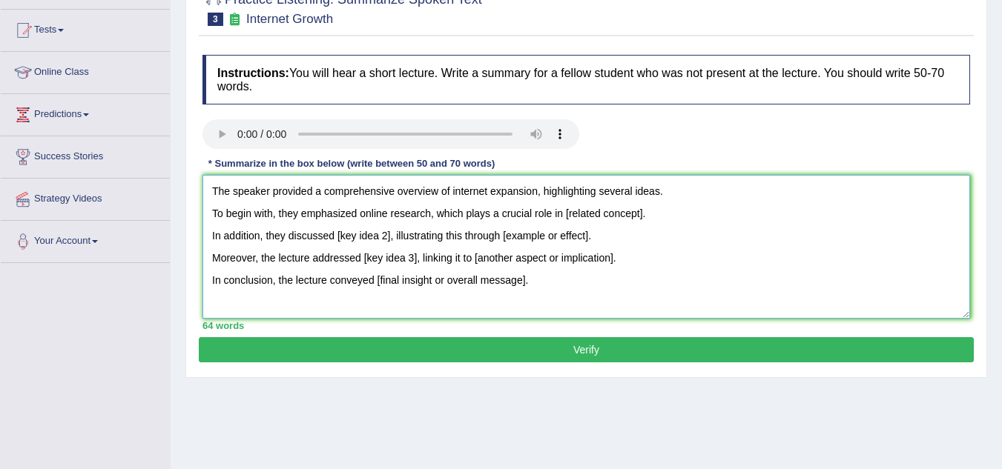
click at [644, 224] on textarea "The speaker provided a comprehensive overview of internet expansion, highlighti…" at bounding box center [586, 247] width 768 height 144
drag, startPoint x: 335, startPoint y: 234, endPoint x: 391, endPoint y: 240, distance: 55.9
click at [391, 240] on textarea "The speaker provided a comprehensive overview of internet expansion, highlighti…" at bounding box center [586, 247] width 768 height 144
drag, startPoint x: 544, startPoint y: 235, endPoint x: 629, endPoint y: 241, distance: 85.5
click at [629, 241] on textarea "The speaker provided a comprehensive overview of internet expansion, highlighti…" at bounding box center [586, 247] width 768 height 144
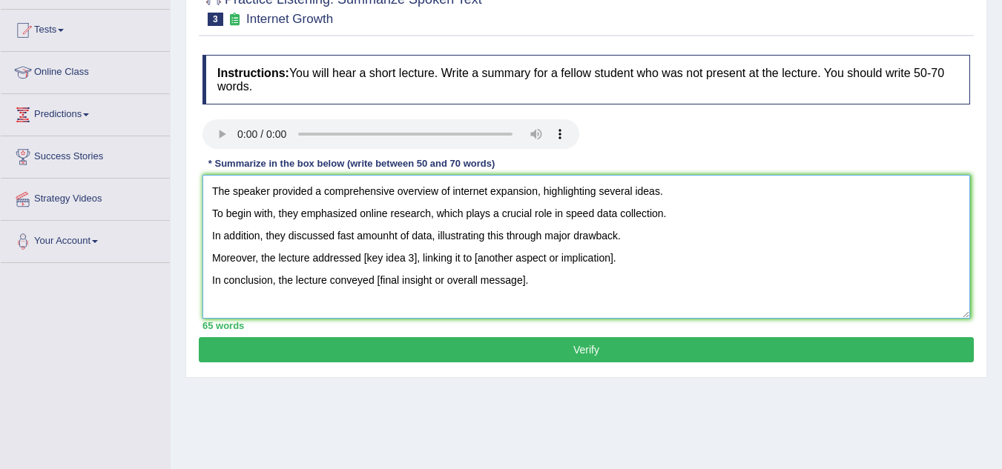
drag, startPoint x: 366, startPoint y: 257, endPoint x: 417, endPoint y: 258, distance: 50.5
click at [417, 258] on textarea "The speaker provided a comprehensive overview of internet expansion, highlighti…" at bounding box center [586, 247] width 768 height 144
drag, startPoint x: 491, startPoint y: 258, endPoint x: 502, endPoint y: 260, distance: 11.2
click at [502, 260] on textarea "The speaker provided a comprehensive overview of internet expansion, highlighti…" at bounding box center [586, 247] width 768 height 144
click at [498, 277] on textarea "The speaker provided a comprehensive overview of internet expansion, highlighti…" at bounding box center [586, 247] width 768 height 144
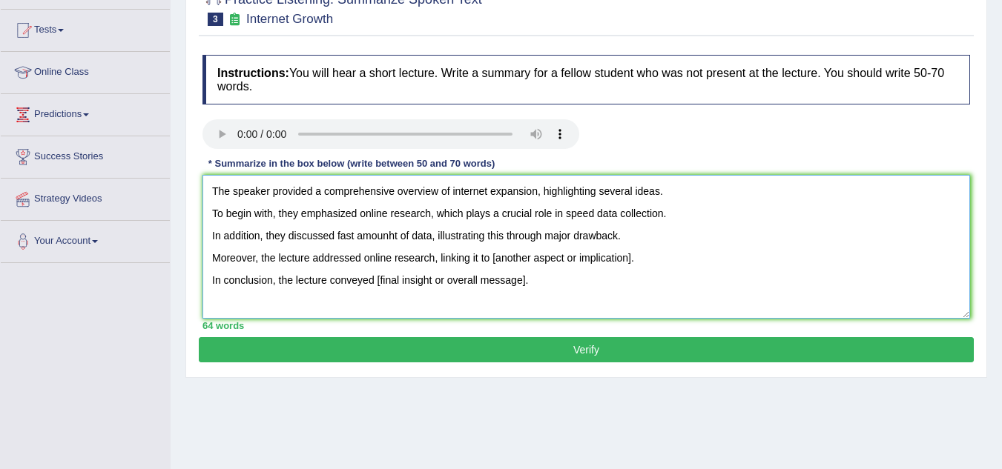
drag, startPoint x: 492, startPoint y: 260, endPoint x: 632, endPoint y: 266, distance: 140.3
click at [632, 266] on textarea "The speaker provided a comprehensive overview of internet expansion, highlighti…" at bounding box center [586, 247] width 768 height 144
drag, startPoint x: 377, startPoint y: 280, endPoint x: 525, endPoint y: 292, distance: 148.9
click at [525, 292] on textarea "The speaker provided a comprehensive overview of internet expansion, highlighti…" at bounding box center [586, 247] width 768 height 144
type textarea "The speaker provided a comprehensive overview of internet expansion, highlighti…"
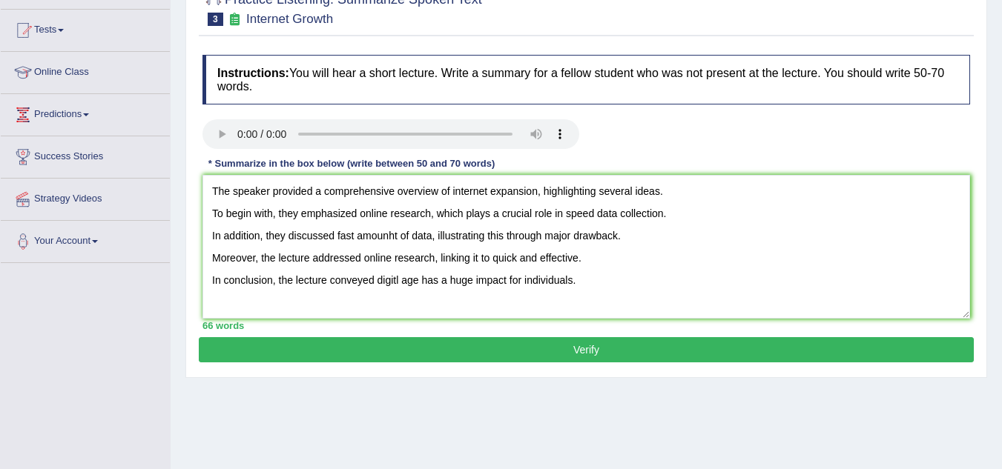
click at [523, 348] on button "Verify" at bounding box center [586, 349] width 775 height 25
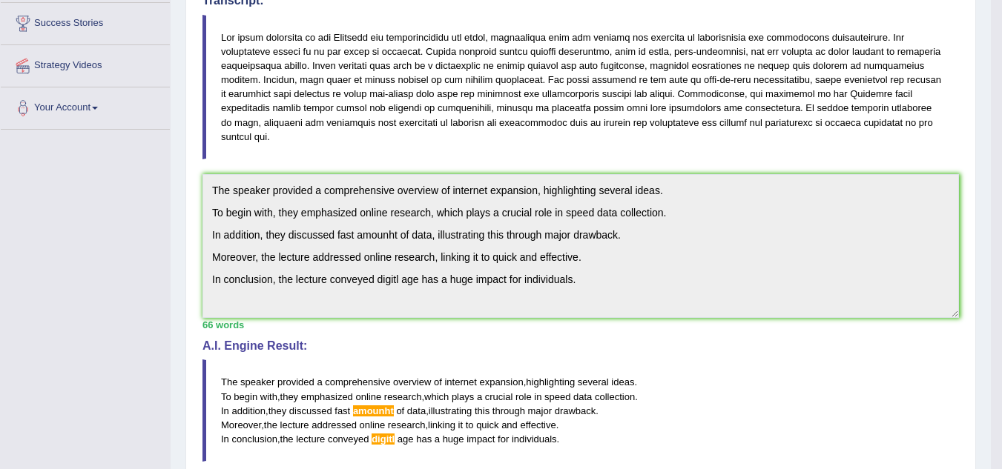
scroll to position [297, 0]
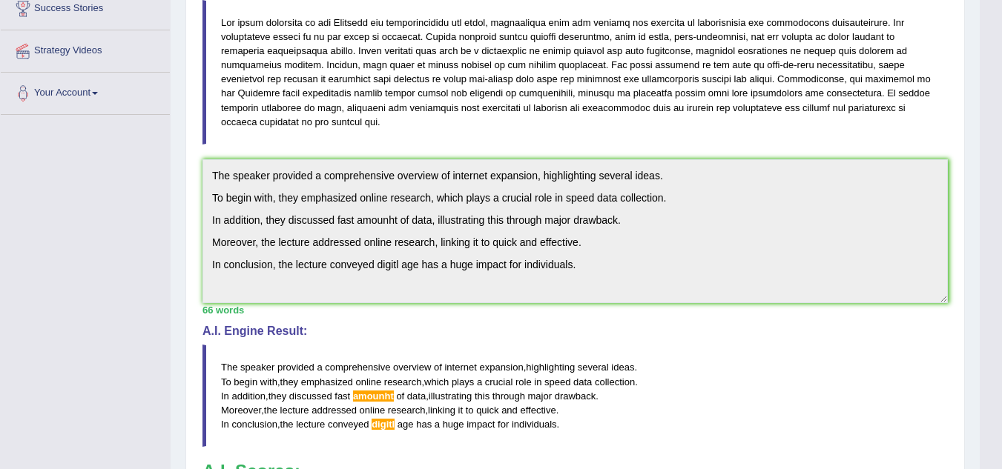
click at [156, 112] on div "Toggle navigation Home Practice Questions Speaking Practice Read Aloud Repeat S…" at bounding box center [490, 212] width 980 height 1018
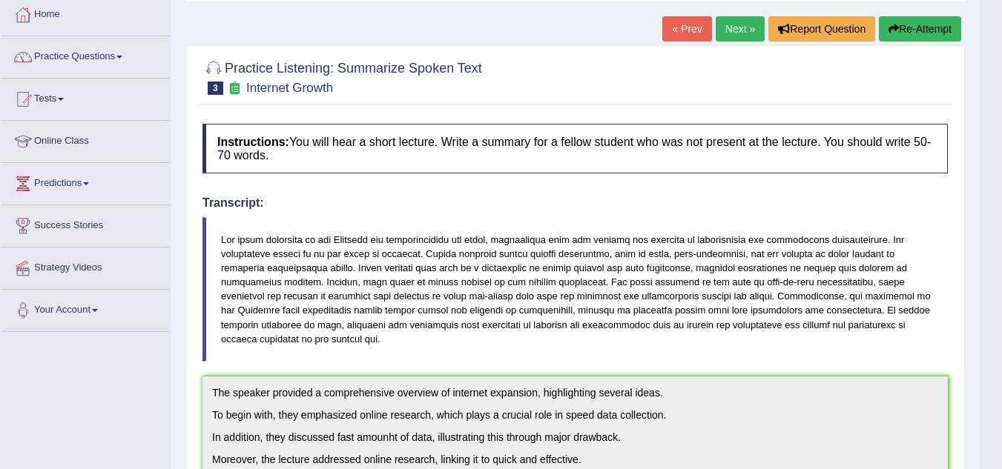
scroll to position [74, 0]
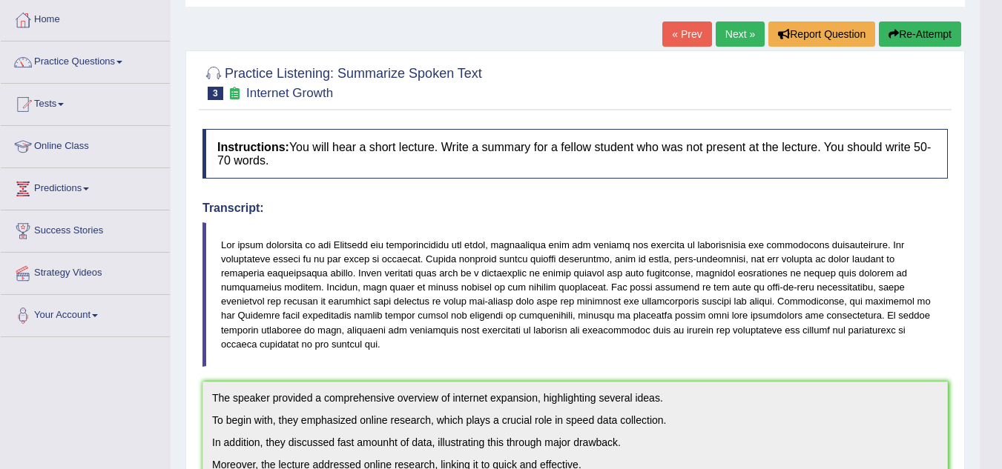
click at [892, 36] on icon "button" at bounding box center [893, 34] width 10 height 10
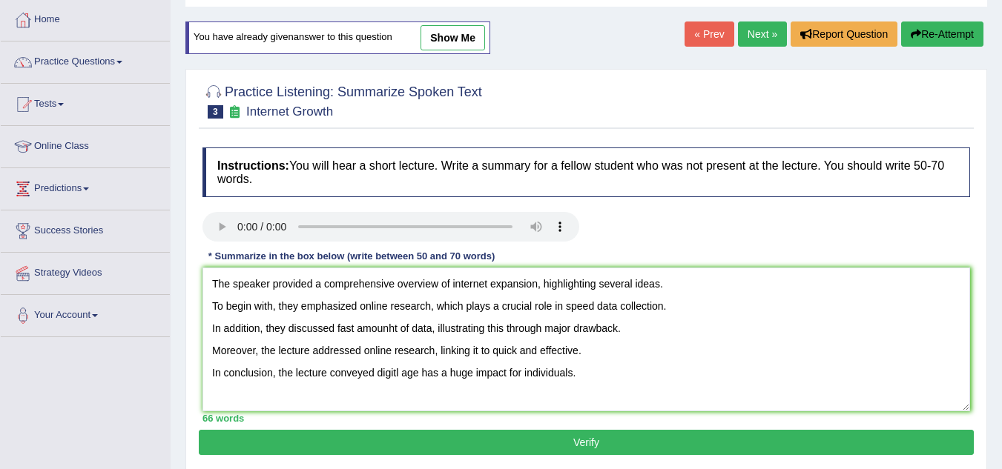
click at [396, 326] on textarea "The speaker provided a comprehensive overview of internet expansion, highlighti…" at bounding box center [586, 340] width 768 height 144
click at [393, 328] on textarea "The speaker provided a comprehensive overview of internet expansion, highlighti…" at bounding box center [586, 340] width 768 height 144
click at [396, 371] on textarea "The speaker provided a comprehensive overview of internet expansion, highlighti…" at bounding box center [586, 340] width 768 height 144
type textarea "The speaker provided a comprehensive overview of internet expansion, highlighti…"
click at [446, 436] on button "Verify" at bounding box center [586, 442] width 775 height 25
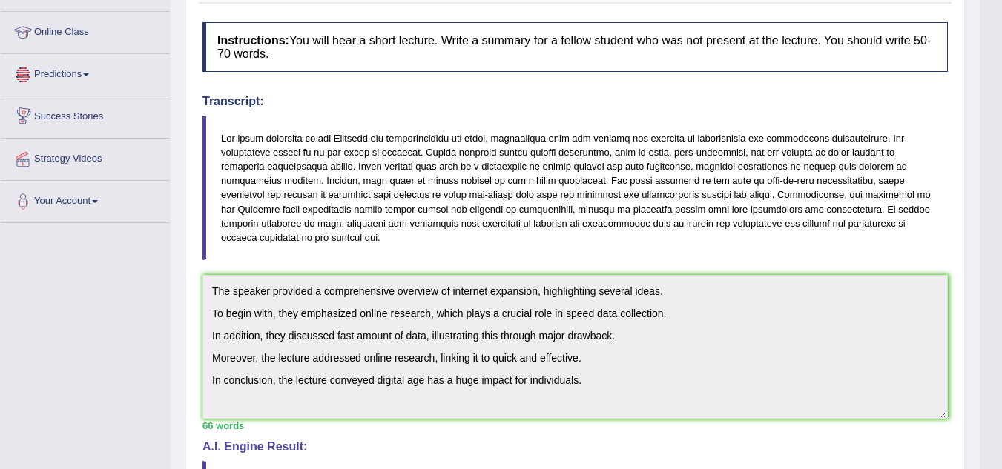
scroll to position [104, 0]
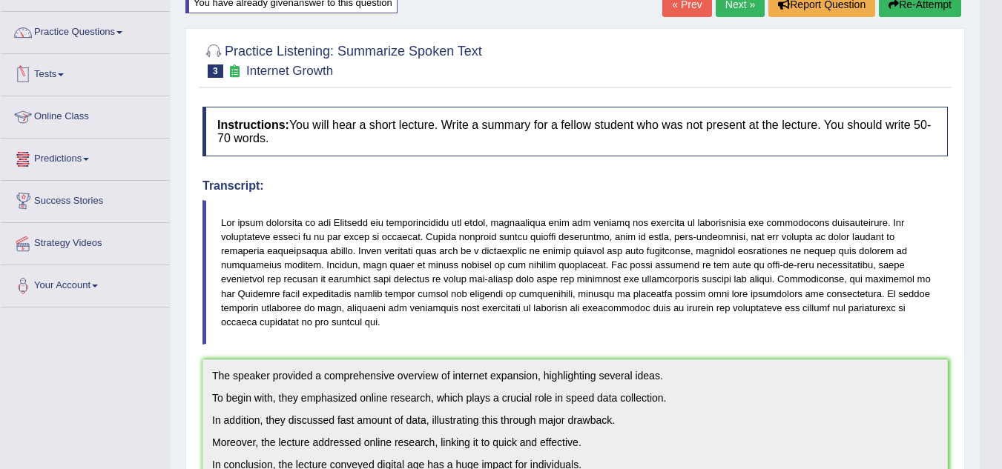
click at [65, 76] on link "Tests" at bounding box center [85, 72] width 169 height 37
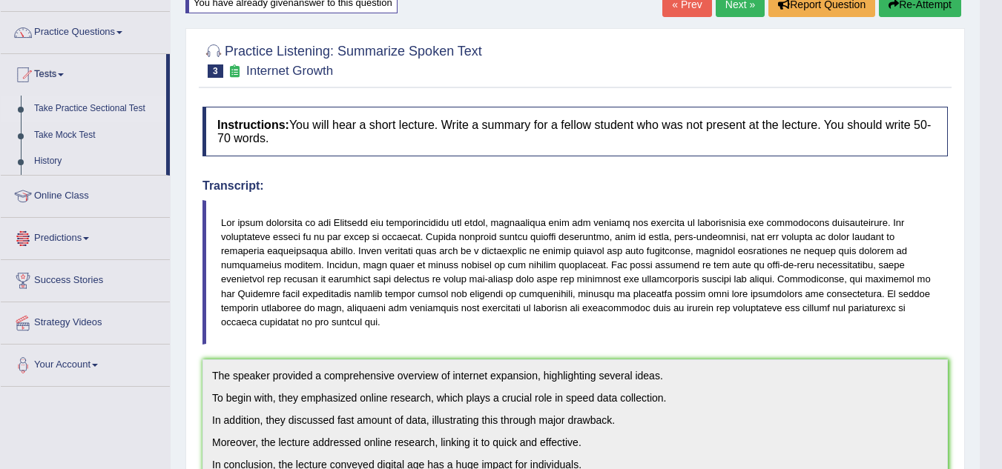
scroll to position [0, 0]
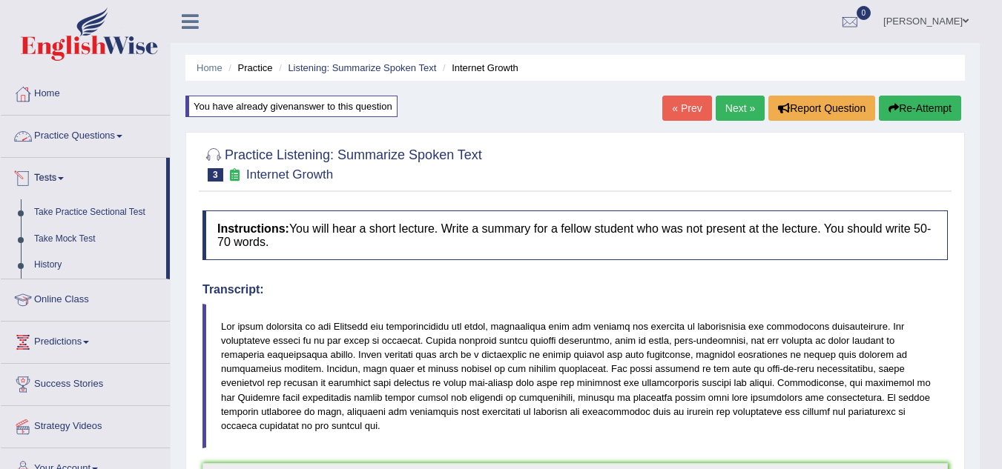
click at [122, 137] on span at bounding box center [119, 136] width 6 height 3
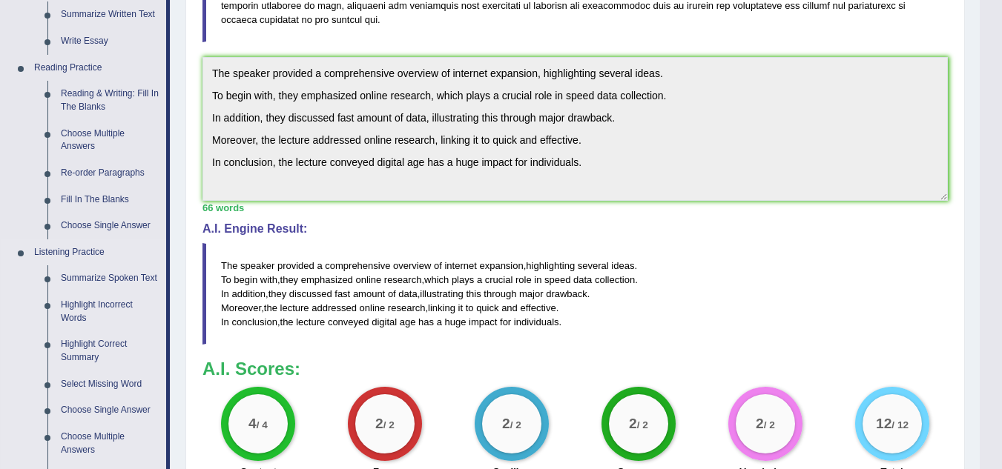
scroll to position [445, 0]
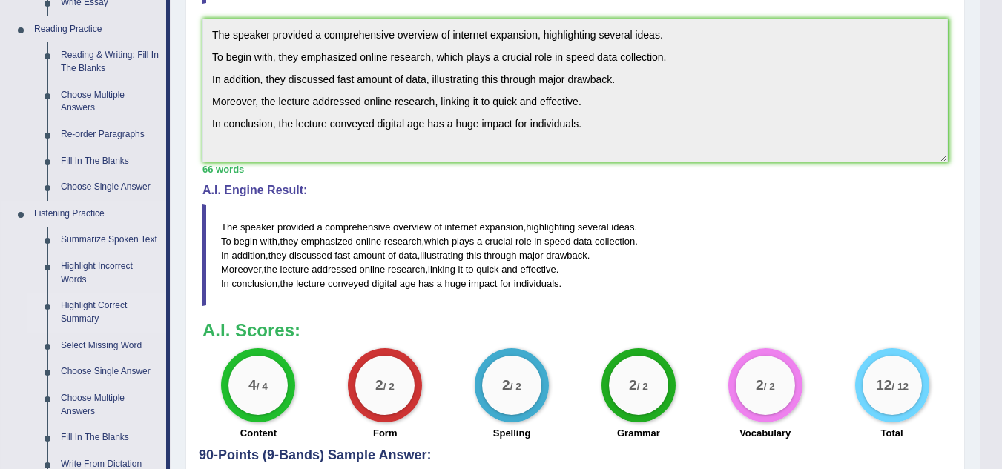
click at [102, 311] on link "Highlight Correct Summary" at bounding box center [110, 312] width 112 height 39
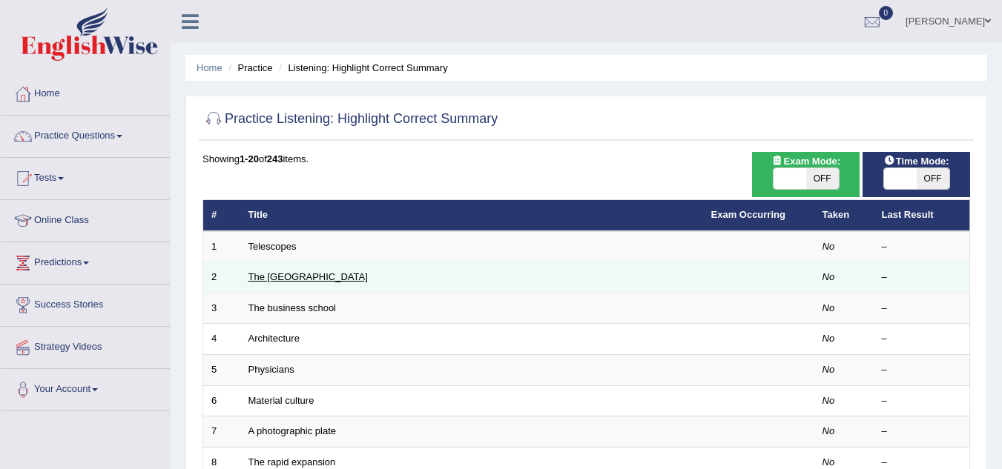
click at [266, 277] on link "The [GEOGRAPHIC_DATA]" at bounding box center [307, 276] width 119 height 11
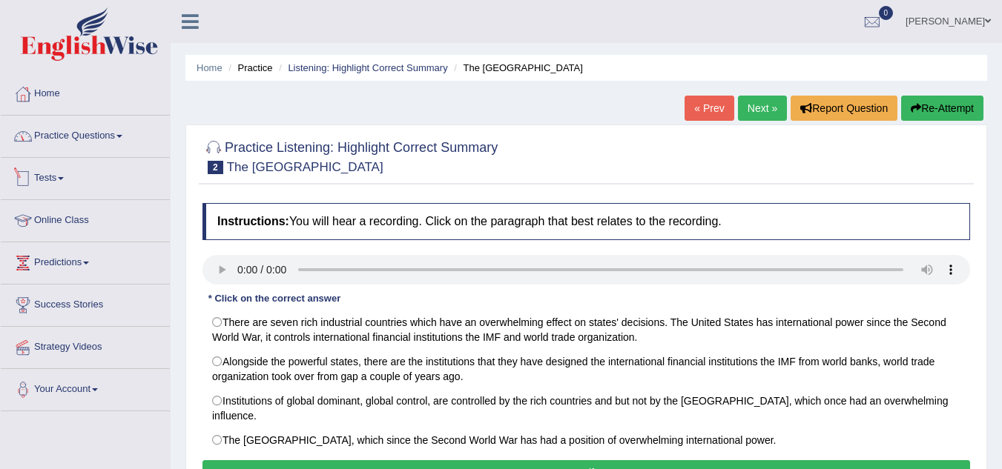
click at [122, 141] on link "Practice Questions" at bounding box center [85, 134] width 169 height 37
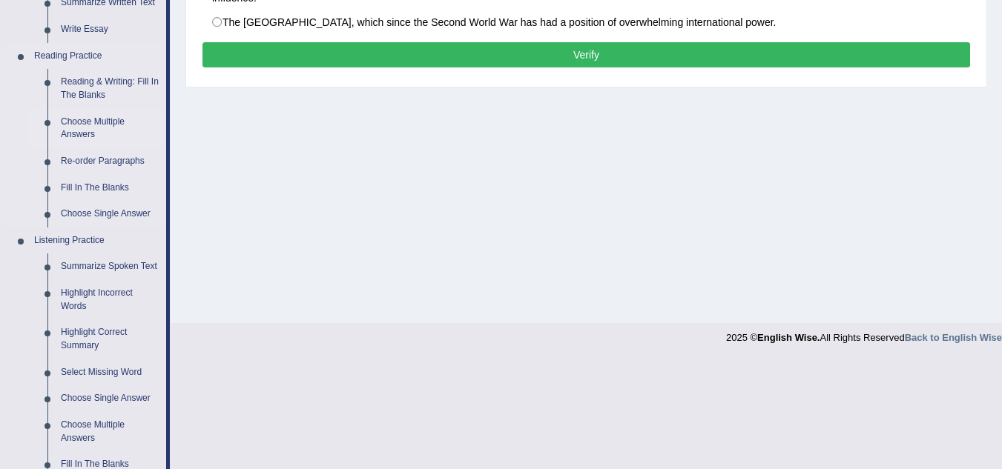
scroll to position [519, 0]
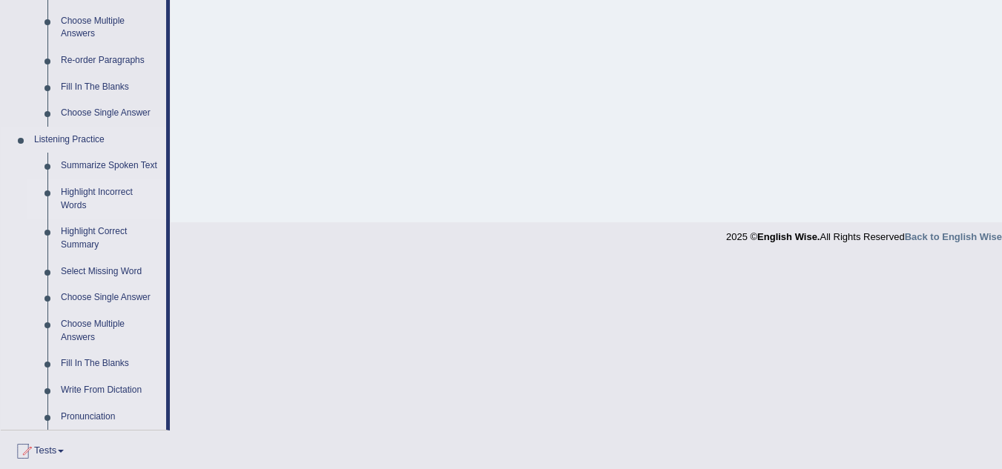
click at [102, 196] on link "Highlight Incorrect Words" at bounding box center [110, 198] width 112 height 39
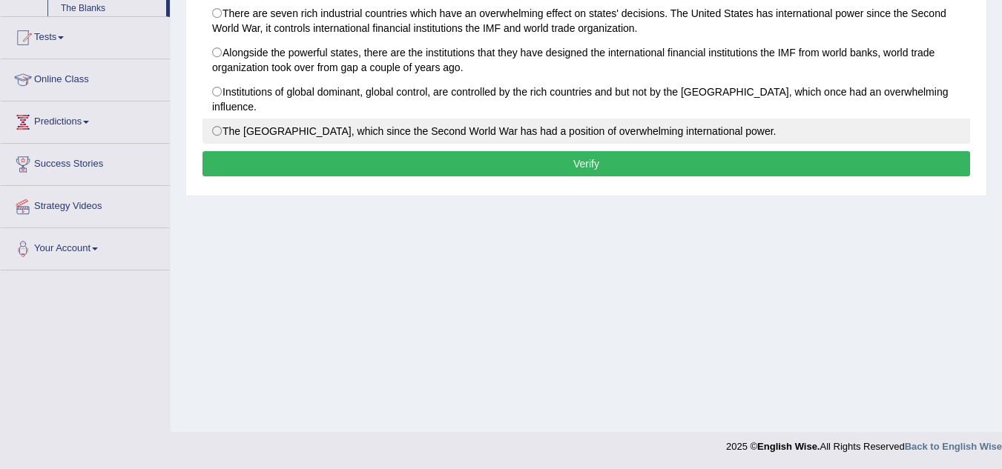
scroll to position [214, 0]
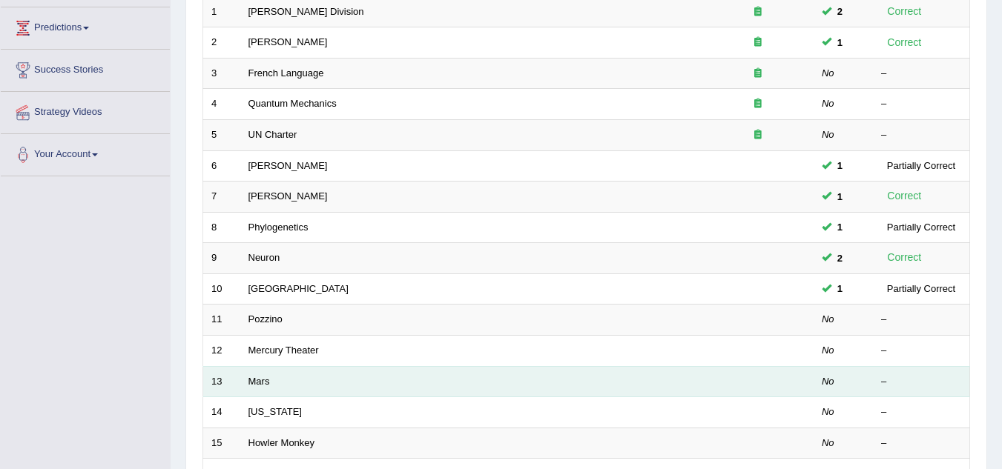
scroll to position [222, 0]
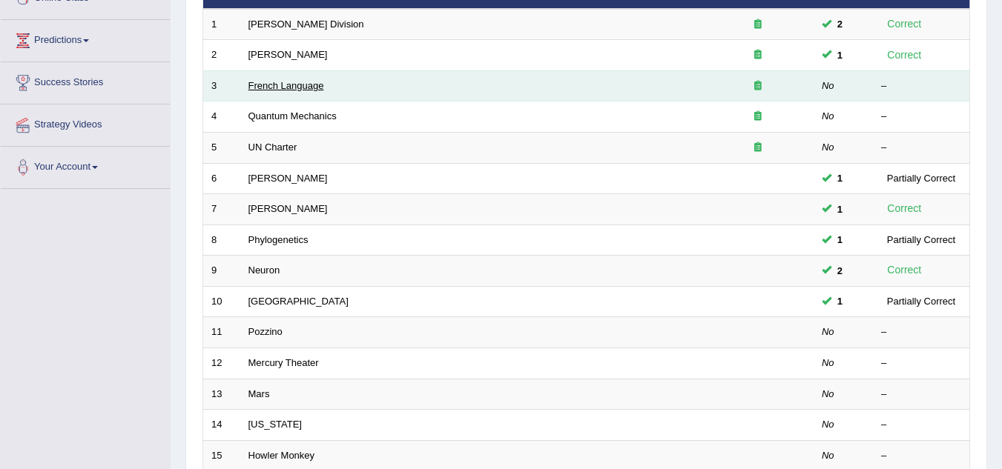
click at [276, 87] on link "French Language" at bounding box center [286, 85] width 76 height 11
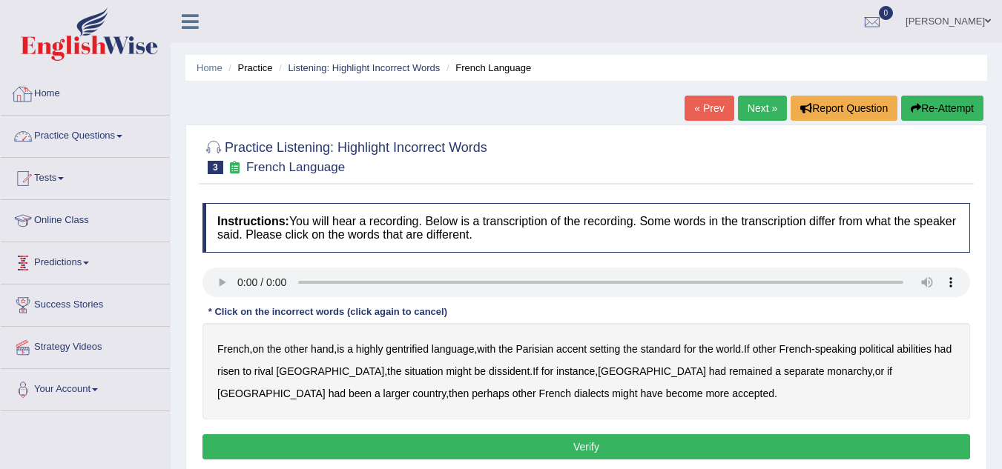
click at [129, 137] on link "Practice Questions" at bounding box center [85, 134] width 169 height 37
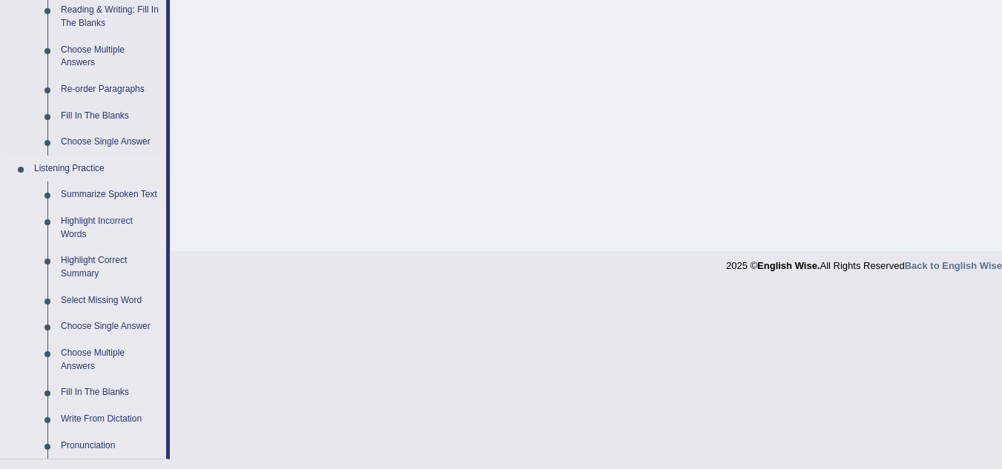
scroll to position [519, 0]
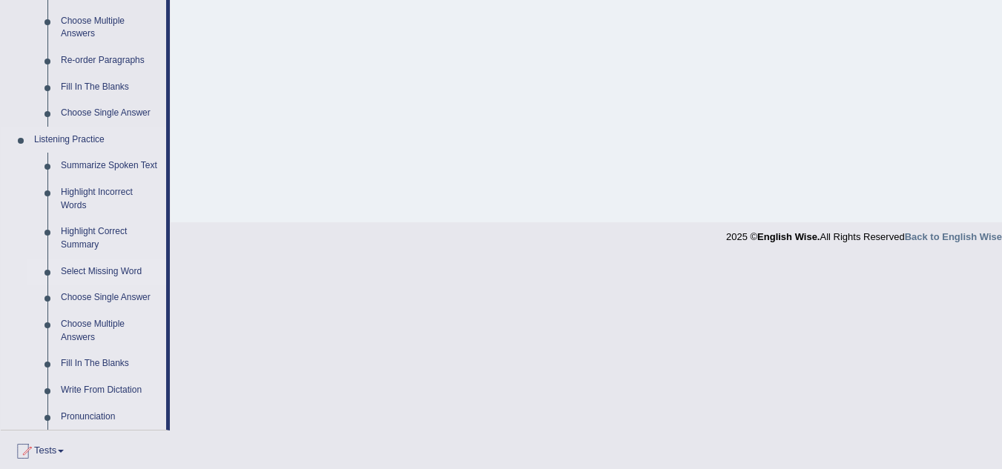
click at [93, 272] on link "Select Missing Word" at bounding box center [110, 272] width 112 height 27
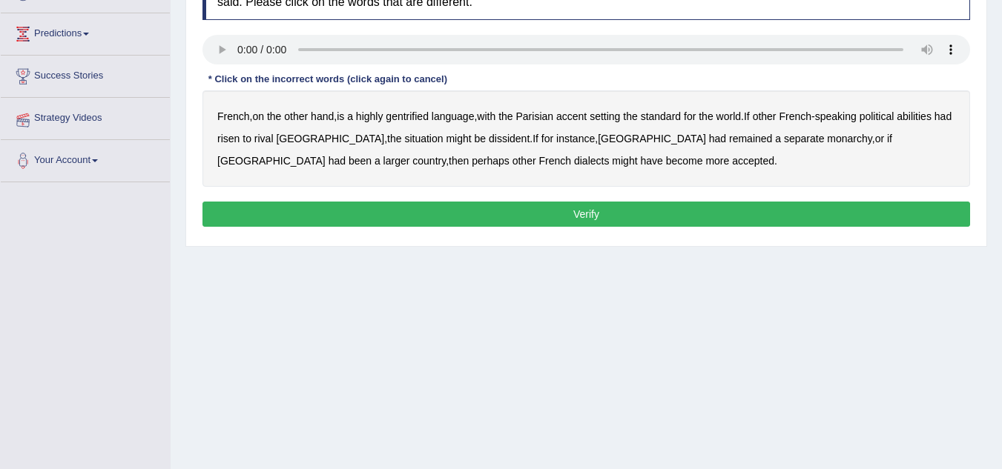
scroll to position [309, 0]
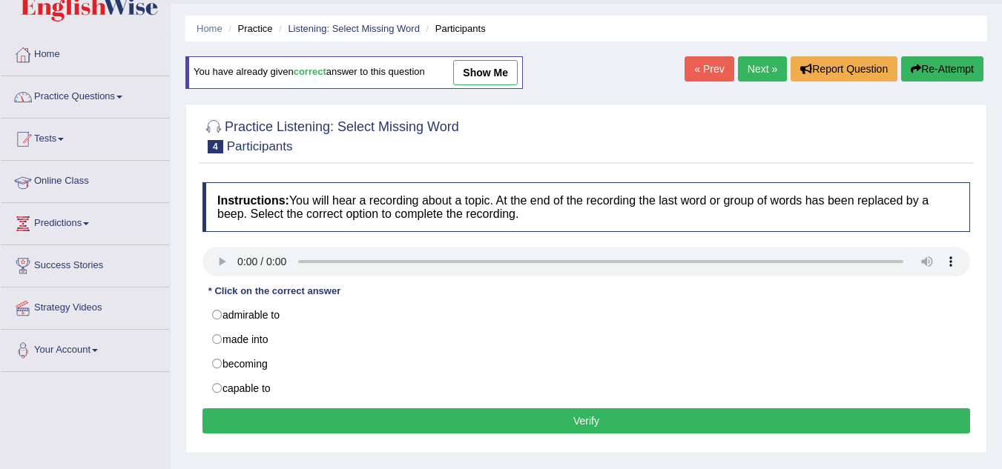
scroll to position [74, 0]
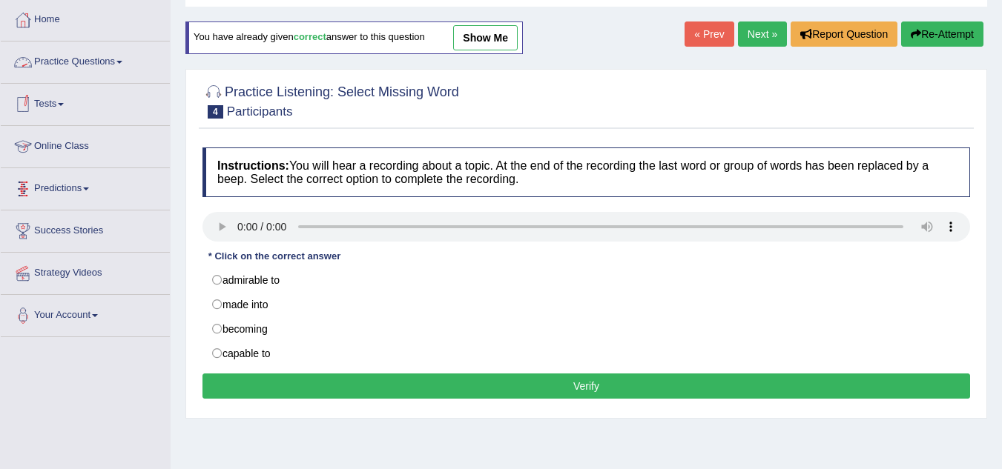
click at [120, 62] on link "Practice Questions" at bounding box center [85, 60] width 169 height 37
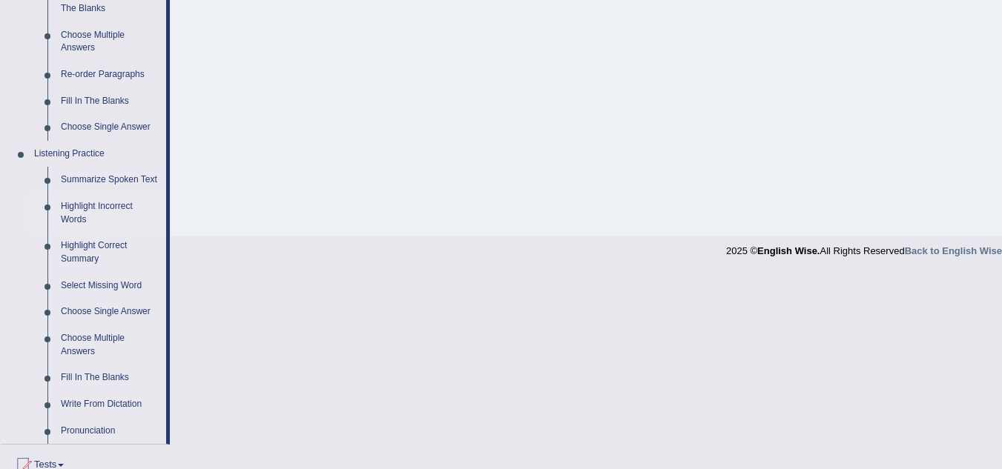
scroll to position [519, 0]
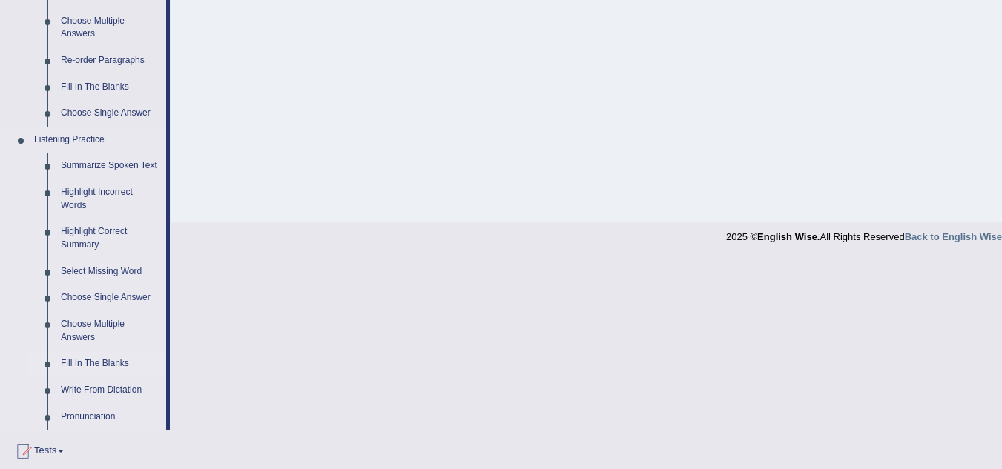
click at [86, 363] on link "Fill In The Blanks" at bounding box center [110, 364] width 112 height 27
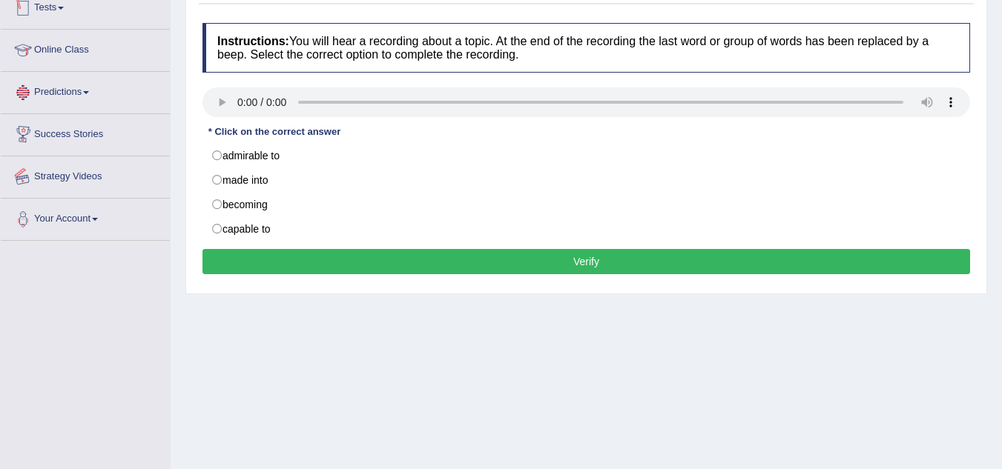
scroll to position [309, 0]
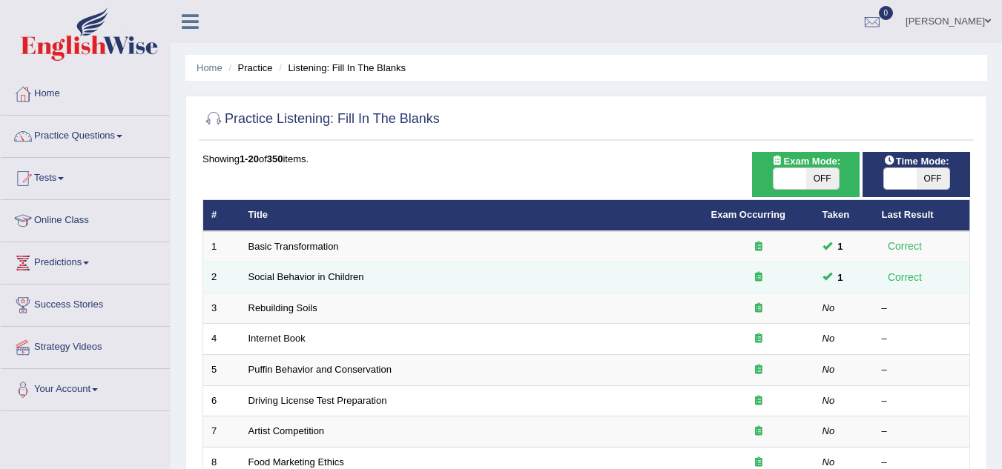
click at [288, 285] on td "Social Behavior in Children" at bounding box center [471, 278] width 463 height 31
click at [287, 276] on link "Social Behavior in Children" at bounding box center [306, 276] width 116 height 11
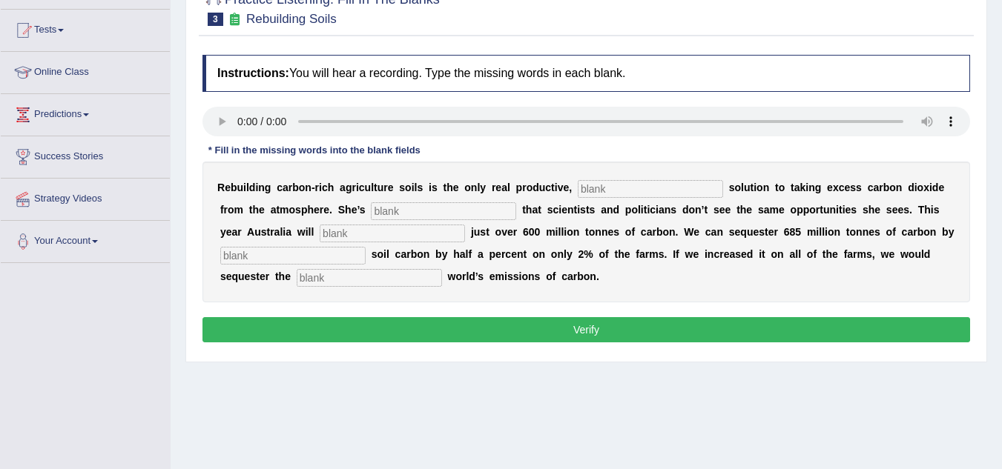
click at [616, 182] on input "text" at bounding box center [650, 189] width 145 height 18
click at [604, 189] on input "text" at bounding box center [650, 189] width 145 height 18
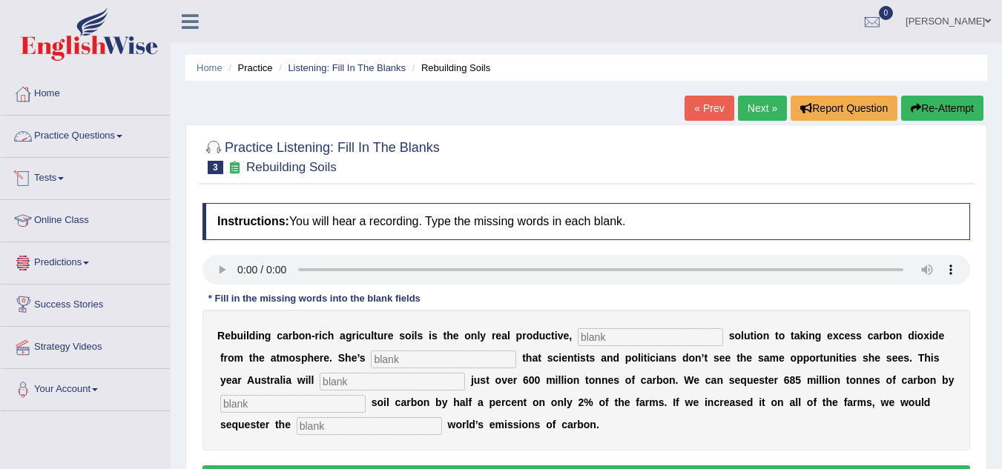
click at [128, 141] on link "Practice Questions" at bounding box center [85, 134] width 169 height 37
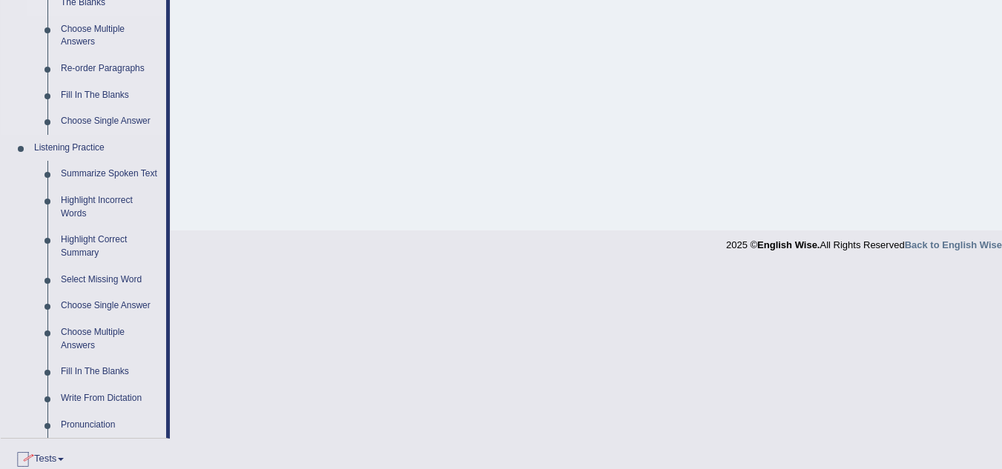
scroll to position [519, 0]
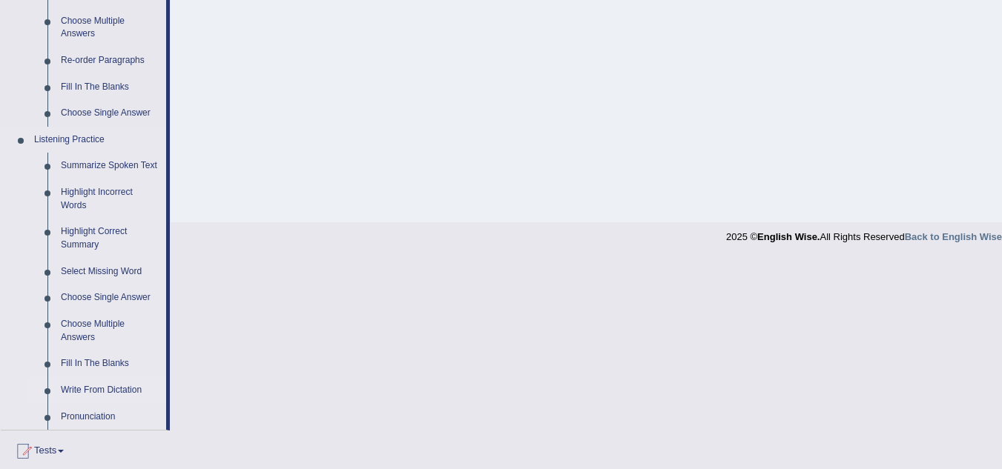
click at [93, 391] on link "Write From Dictation" at bounding box center [110, 390] width 112 height 27
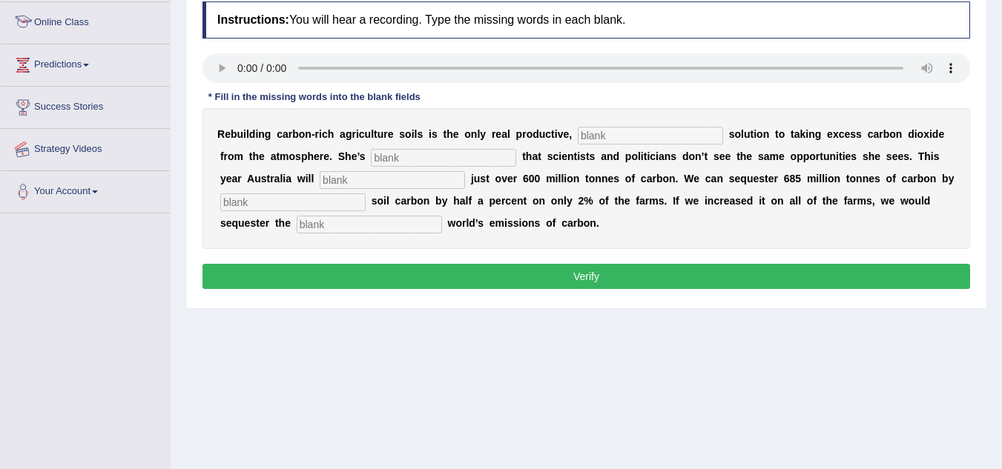
scroll to position [205, 0]
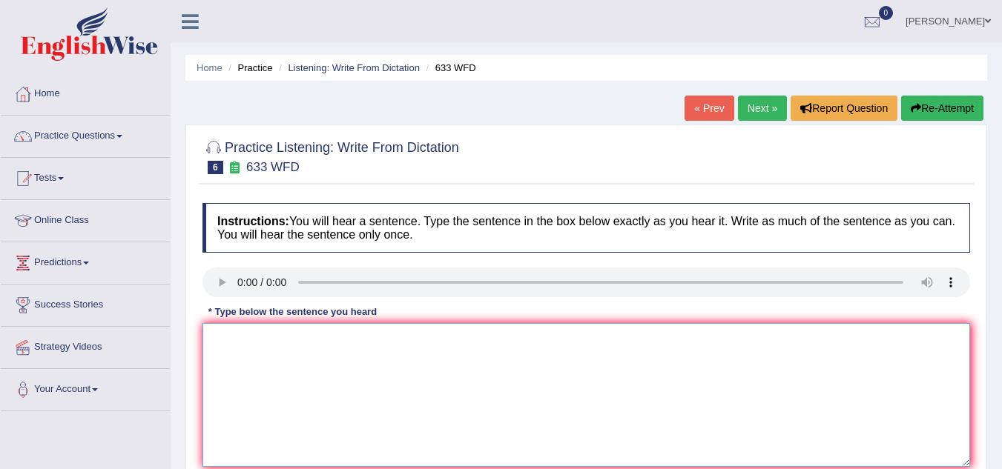
click at [349, 362] on textarea at bounding box center [586, 395] width 768 height 144
type textarea "r"
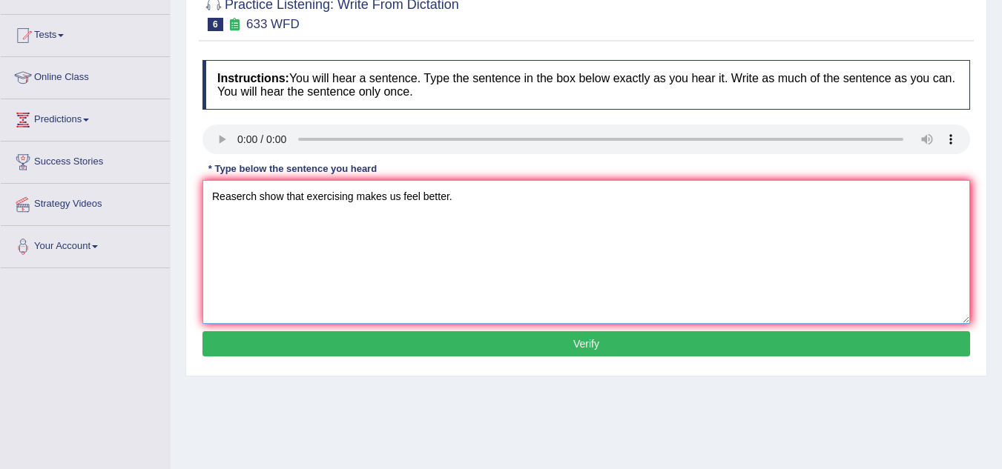
scroll to position [148, 0]
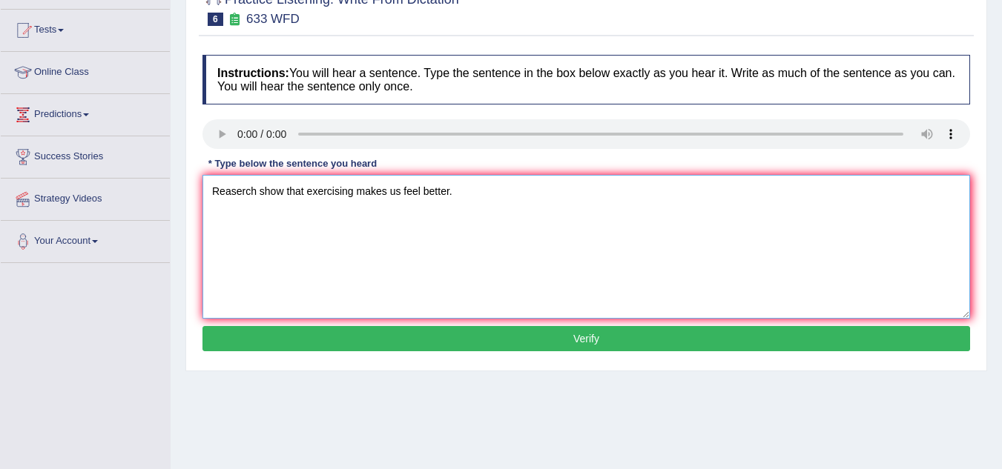
type textarea "Reaserch show that exercising makes us feel better."
click at [647, 344] on button "Verify" at bounding box center [586, 338] width 768 height 25
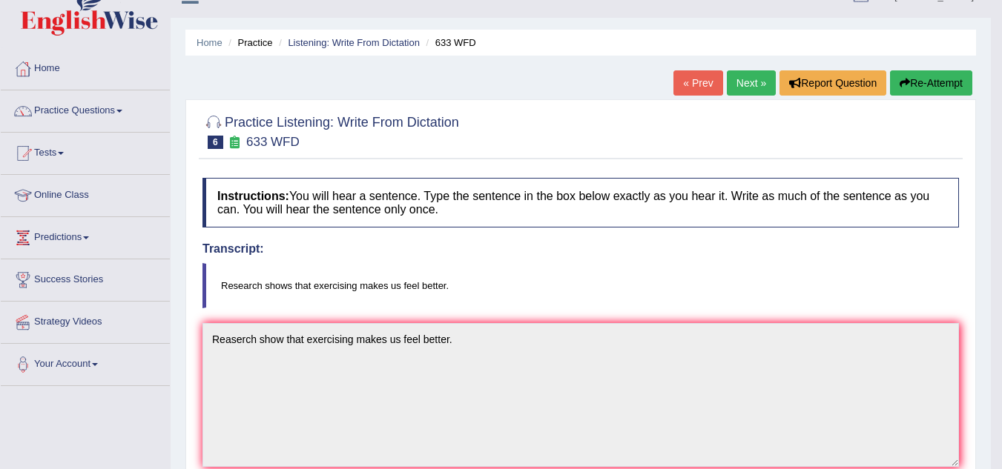
scroll to position [0, 0]
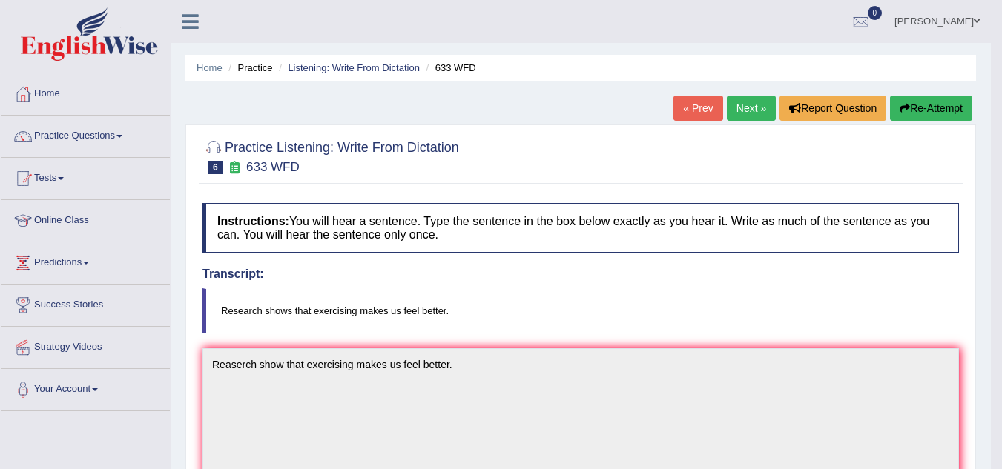
click at [933, 105] on button "Re-Attempt" at bounding box center [931, 108] width 82 height 25
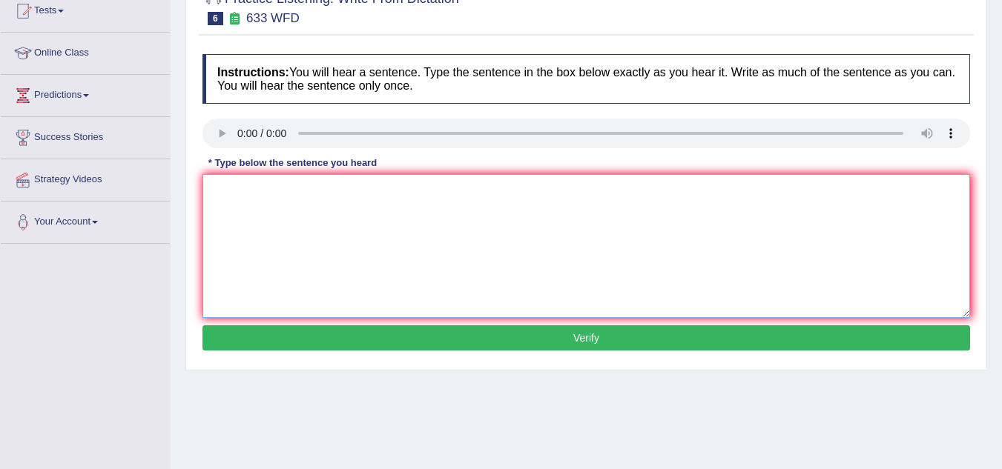
click at [283, 237] on textarea at bounding box center [586, 246] width 768 height 144
type textarea "Research show shows that exercising make makes us feel better."
click at [360, 328] on button "Verify" at bounding box center [586, 338] width 768 height 25
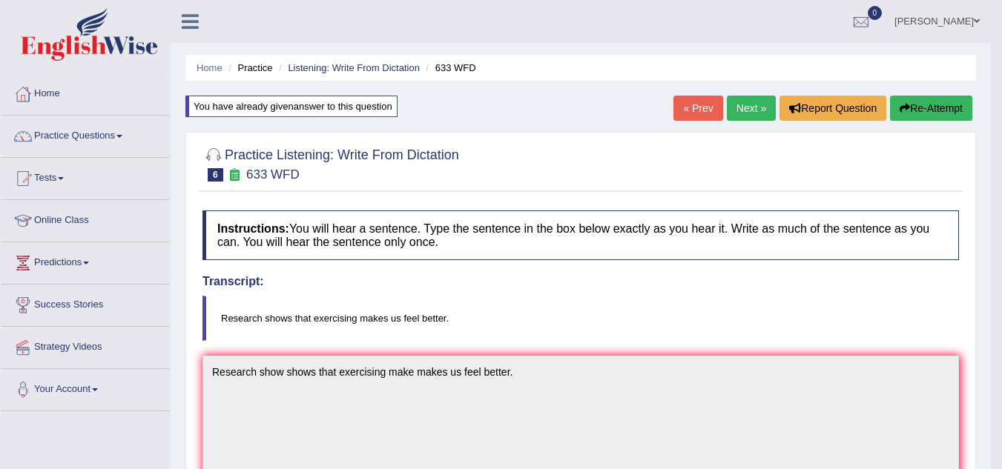
click at [744, 105] on link "Next »" at bounding box center [751, 108] width 49 height 25
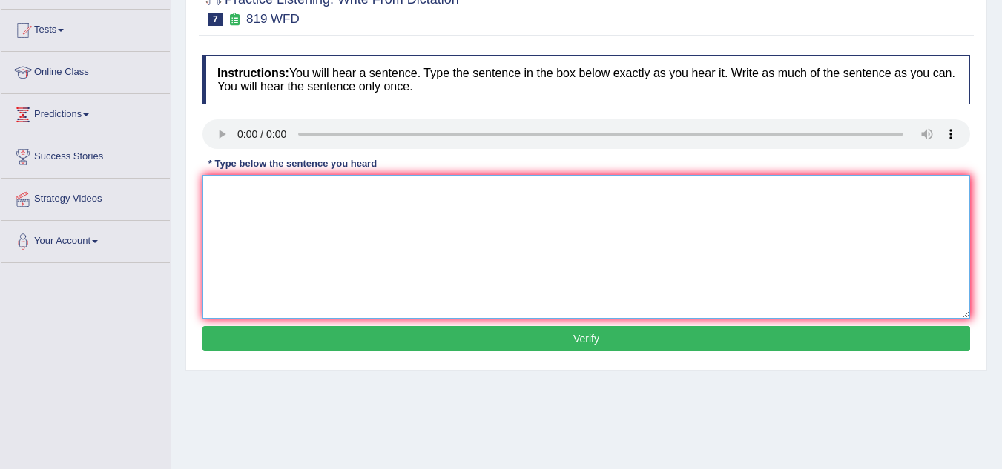
click at [229, 195] on textarea at bounding box center [586, 247] width 768 height 144
click at [216, 193] on textarea "plants are continue grwong throught iut their lives." at bounding box center [586, 247] width 768 height 144
click at [312, 191] on textarea "Plants are continue grwong throught iut their lives." at bounding box center [586, 247] width 768 height 144
click at [331, 192] on textarea "Plants are continue growong throught iut their lives." at bounding box center [586, 247] width 768 height 144
click at [381, 194] on textarea "Plants are continue growing throught iut their lives." at bounding box center [586, 247] width 768 height 144
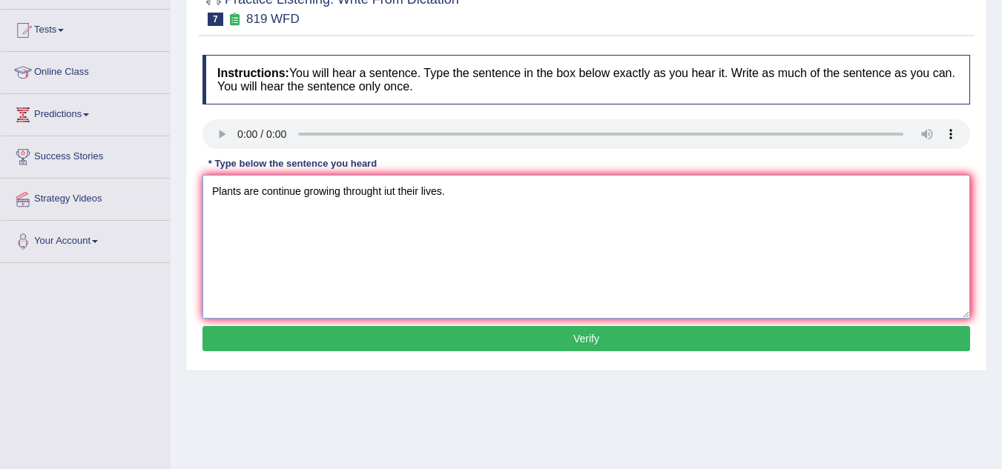
drag, startPoint x: 385, startPoint y: 189, endPoint x: 403, endPoint y: 188, distance: 17.9
click at [388, 188] on textarea "Plants are continue growing throught iut their lives." at bounding box center [586, 247] width 768 height 144
click at [458, 192] on textarea "Plants are continue growing throught out their lives." at bounding box center [586, 247] width 768 height 144
type textarea "Plants are continue growing throught out their lives."
click at [436, 340] on button "Verify" at bounding box center [586, 338] width 768 height 25
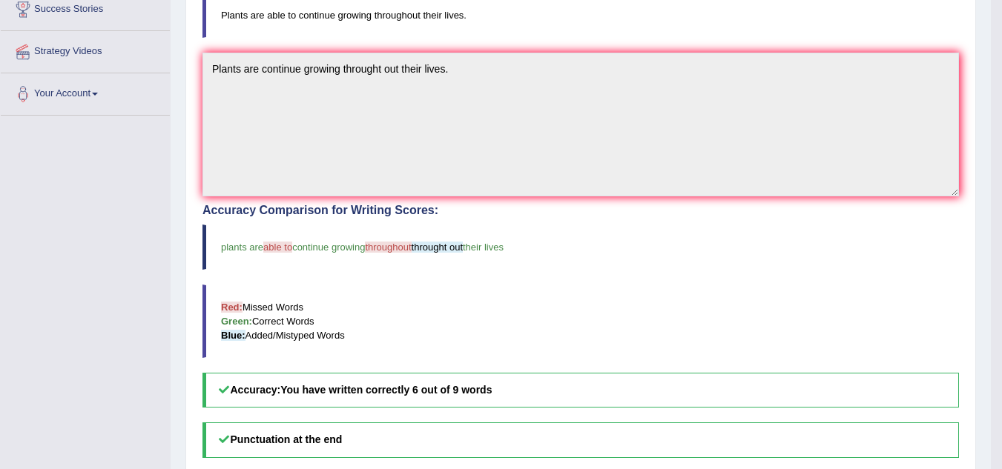
scroll to position [297, 0]
click at [869, 226] on blockquote "plants are able to continue growing throughout throught out their lives" at bounding box center [580, 246] width 756 height 45
click at [874, 222] on div "Accuracy Comparison for Writing Scores: plants are able to continue growing thr…" at bounding box center [580, 305] width 756 height 204
click at [774, 191] on div "Instructions: You will hear a sentence. Type the sentence in the box below exac…" at bounding box center [581, 253] width 764 height 708
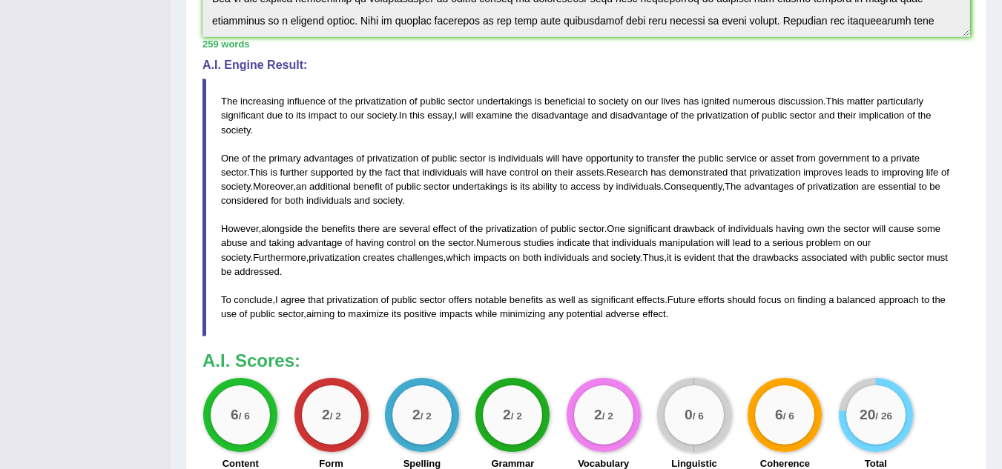
scroll to position [222, 0]
